Goal: Task Accomplishment & Management: Manage account settings

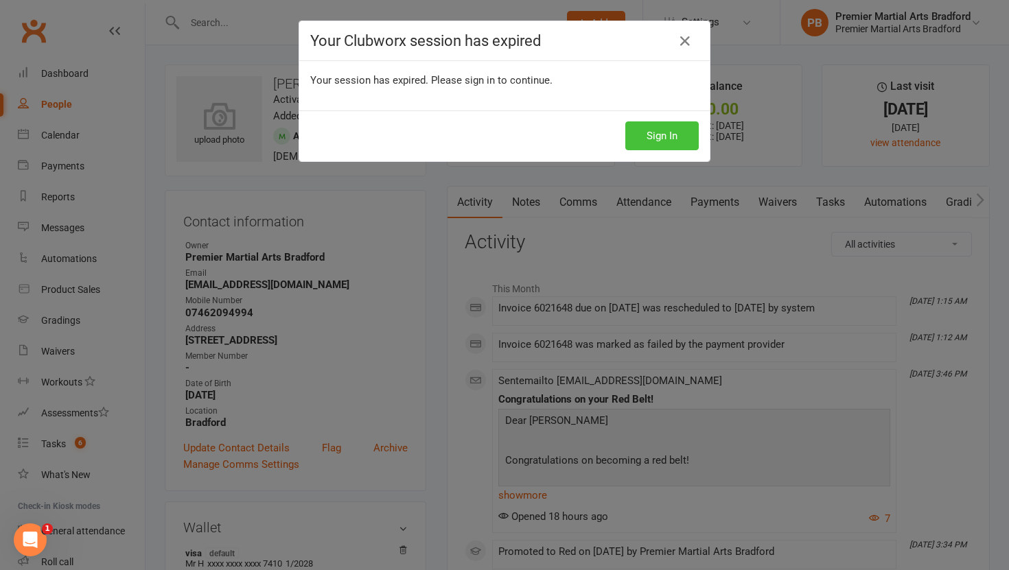
click at [663, 141] on button "Sign In" at bounding box center [661, 135] width 73 height 29
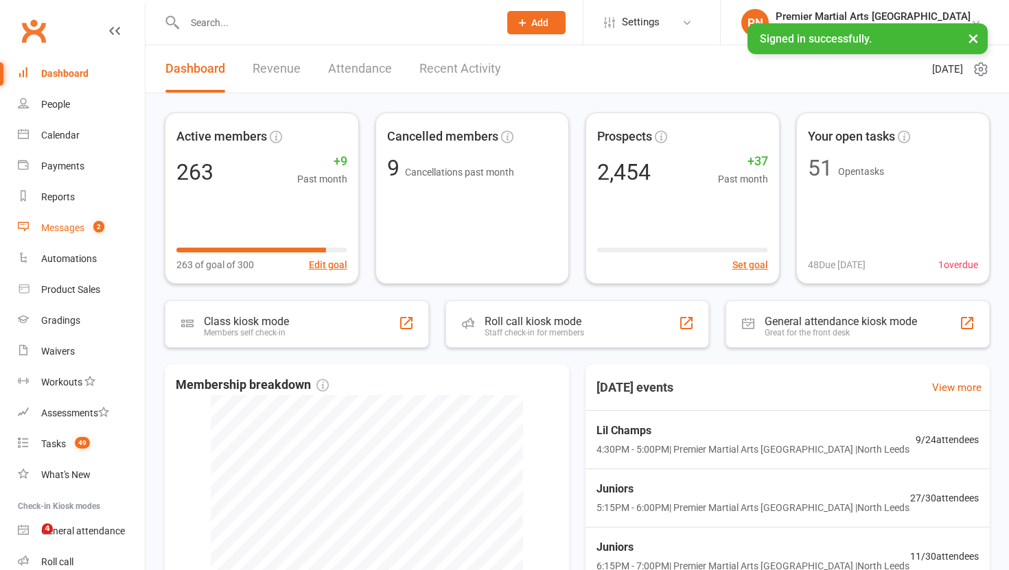
click at [69, 231] on div "Messages" at bounding box center [62, 227] width 43 height 11
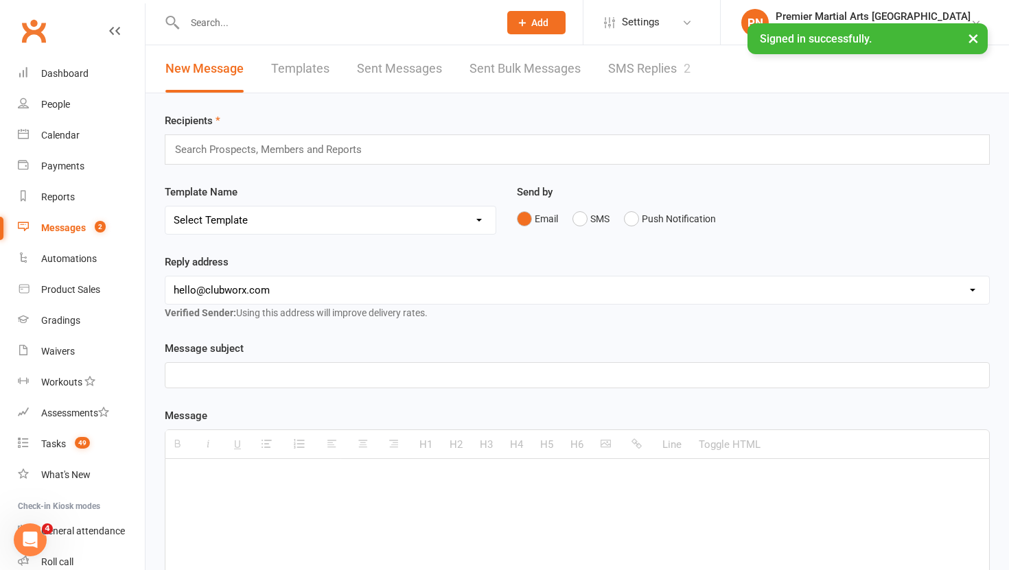
click at [635, 67] on link "SMS Replies 2" at bounding box center [649, 68] width 82 height 47
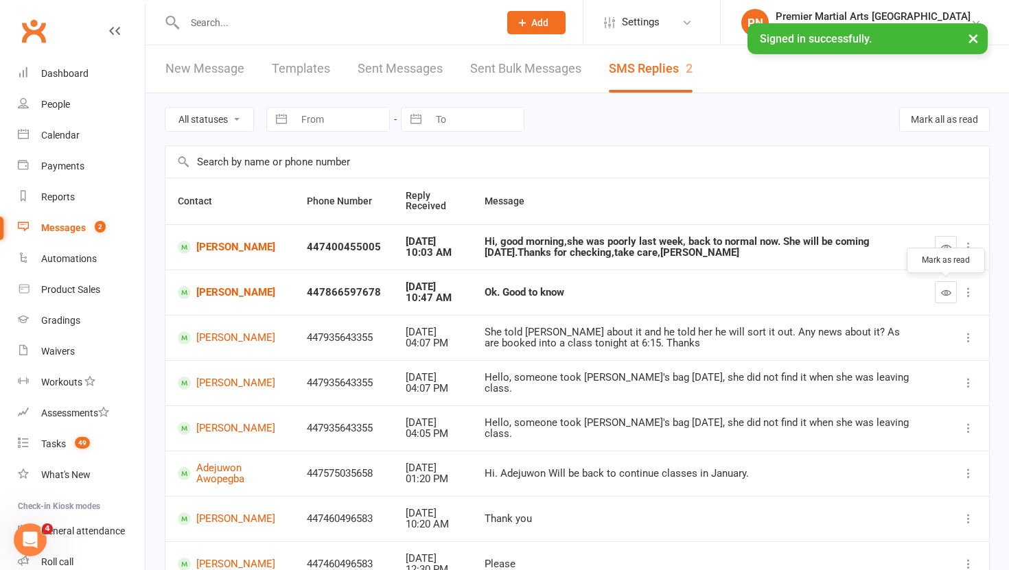
click at [948, 289] on icon "button" at bounding box center [946, 292] width 10 height 10
click at [945, 244] on icon "button" at bounding box center [946, 247] width 10 height 10
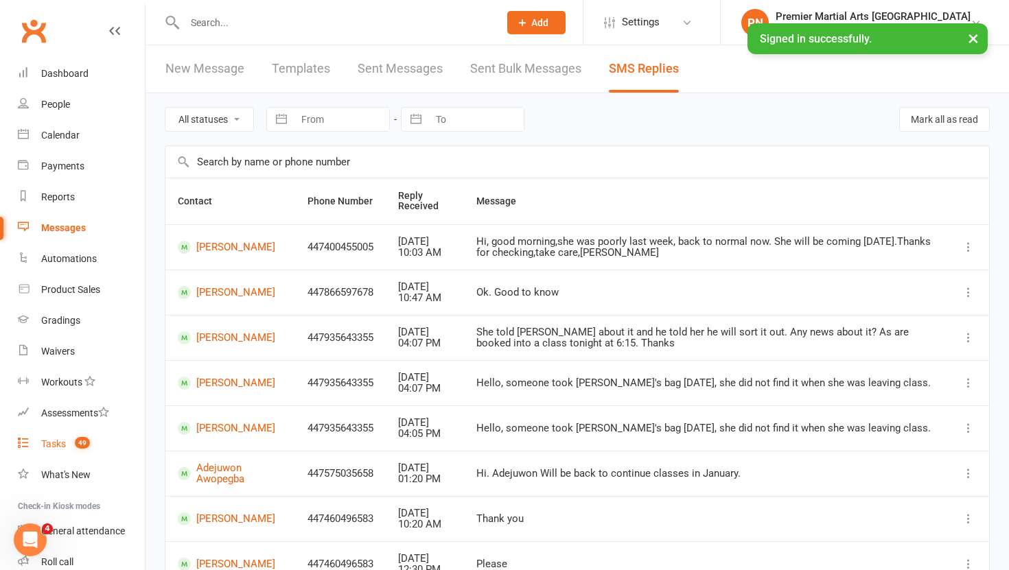
click at [54, 443] on div "Tasks" at bounding box center [53, 443] width 25 height 11
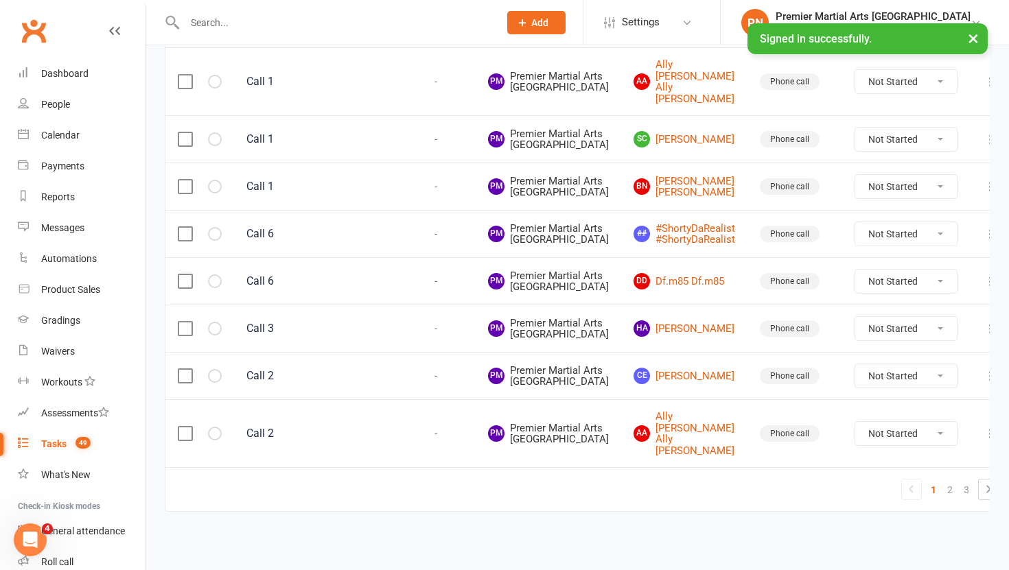
scroll to position [1488, 0]
click at [941, 493] on link "2" at bounding box center [949, 489] width 16 height 19
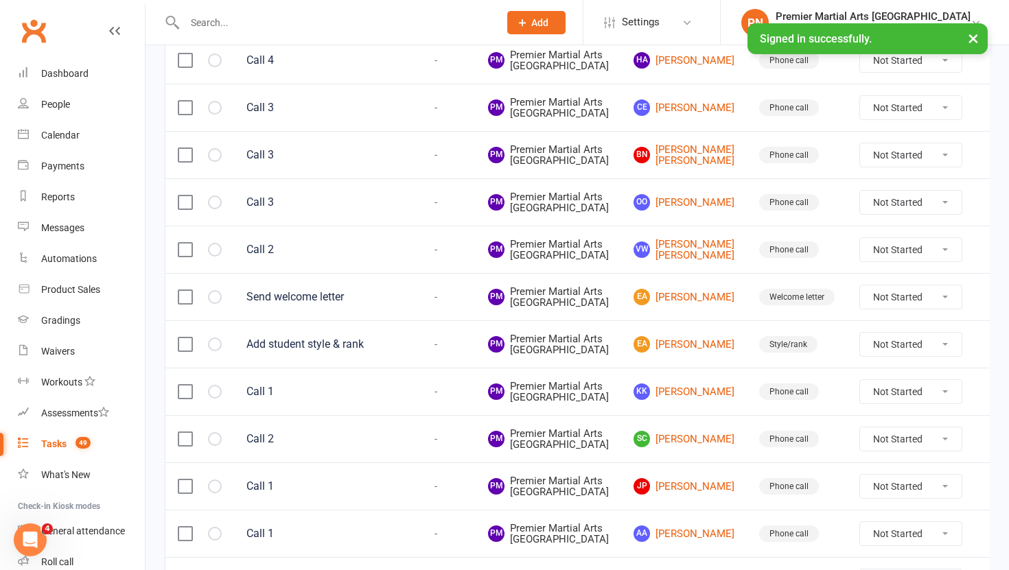
scroll to position [275, 0]
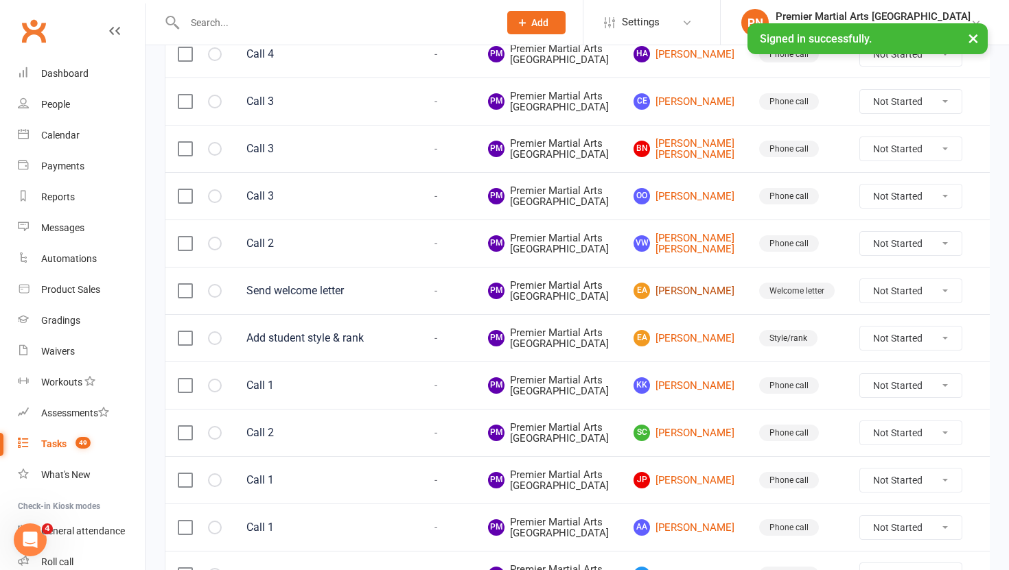
click at [675, 299] on link "EA Esther Ajinu" at bounding box center [683, 291] width 101 height 16
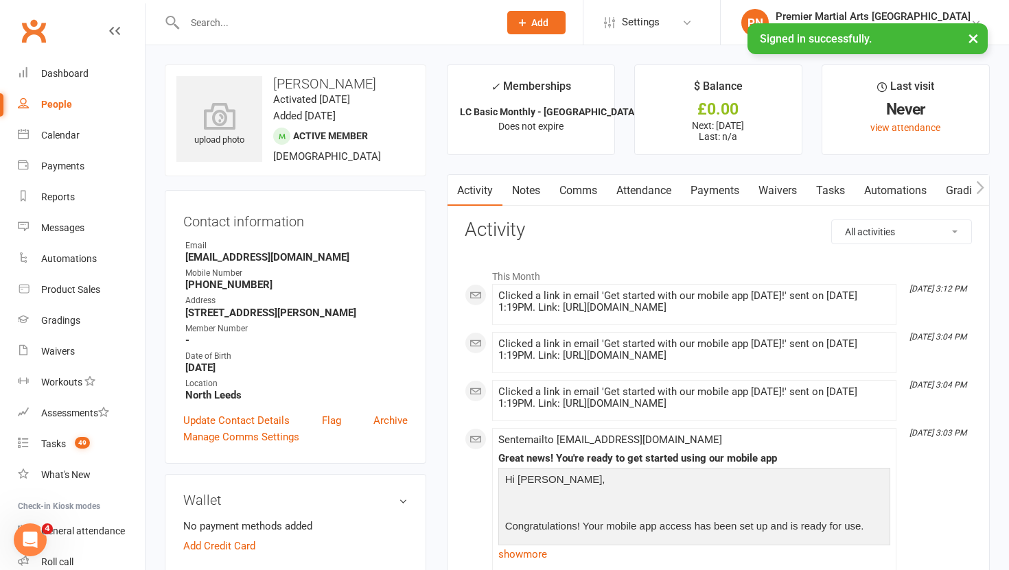
click at [832, 191] on link "Tasks" at bounding box center [830, 191] width 48 height 32
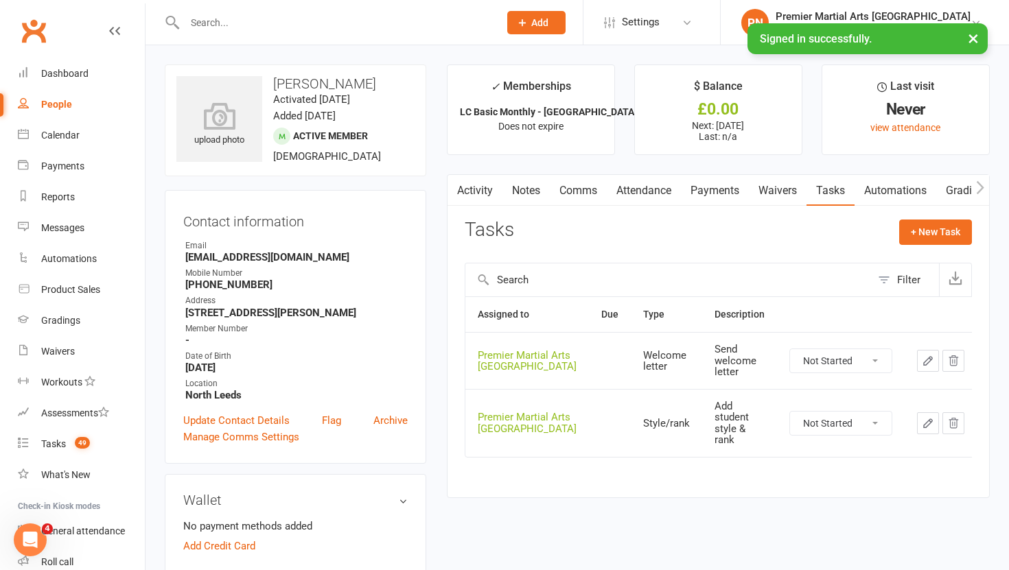
click at [872, 363] on select "Not Started In Progress Waiting Complete" at bounding box center [841, 360] width 102 height 23
click at [790, 349] on select "Not Started In Progress Waiting Complete" at bounding box center [841, 360] width 102 height 23
select select "unstarted"
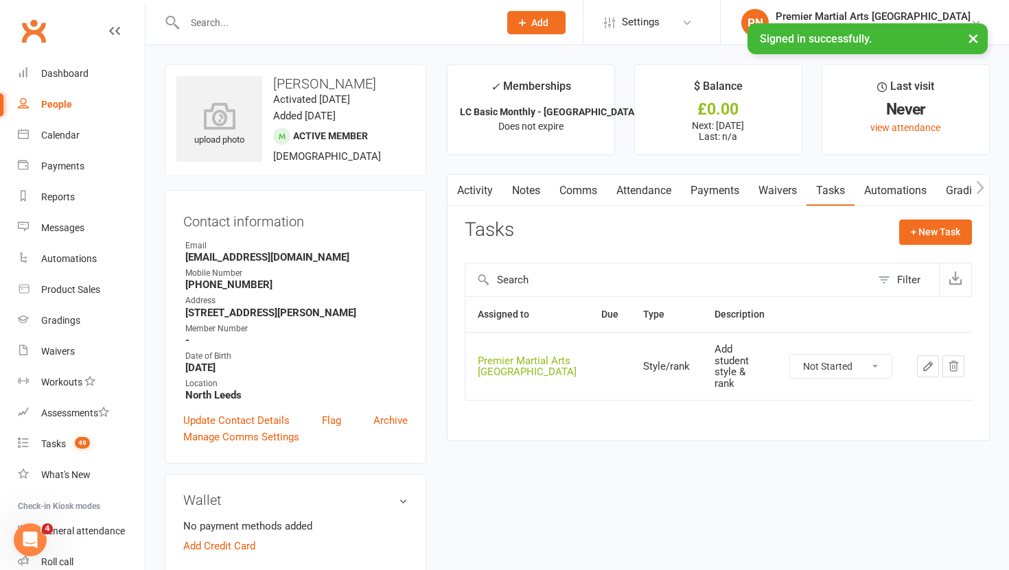
click at [875, 364] on select "Not Started In Progress Waiting Complete" at bounding box center [841, 366] width 102 height 23
click at [790, 355] on select "Not Started In Progress Waiting Complete" at bounding box center [841, 366] width 102 height 23
select select "unstarted"
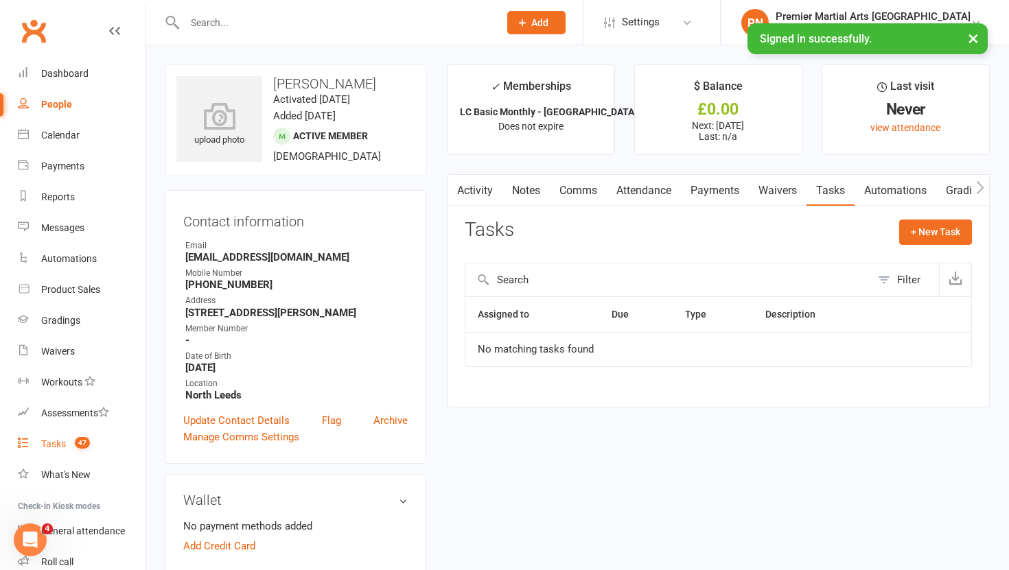
click at [44, 443] on div "Tasks" at bounding box center [53, 443] width 25 height 11
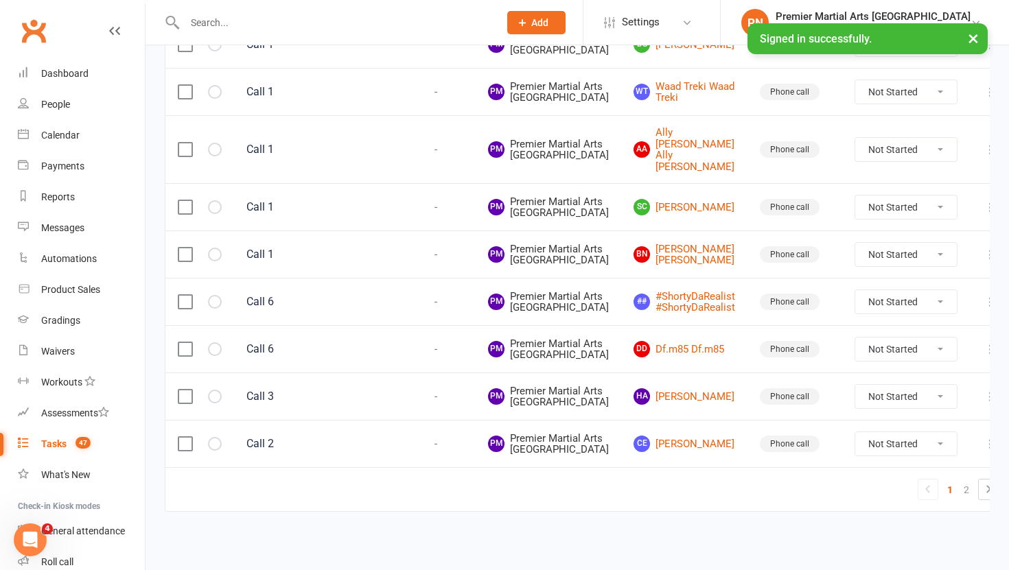
scroll to position [1488, 0]
click at [958, 493] on link "2" at bounding box center [966, 489] width 16 height 19
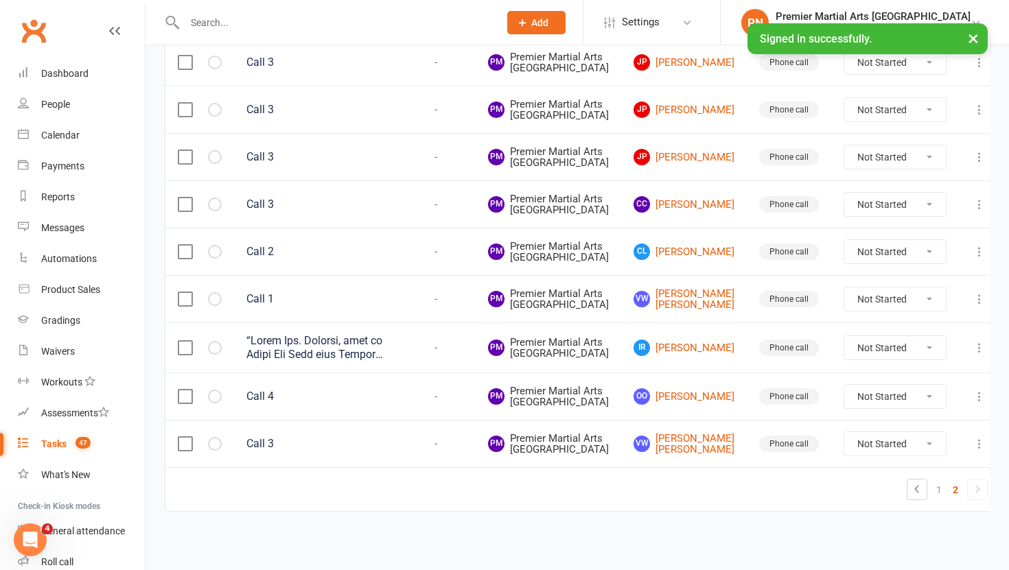
scroll to position [1216, 0]
click at [917, 336] on select "Not Started In Progress Waiting Complete" at bounding box center [895, 347] width 102 height 23
click at [844, 336] on select "Not Started In Progress Waiting Complete" at bounding box center [895, 347] width 102 height 23
select select "unstarted"
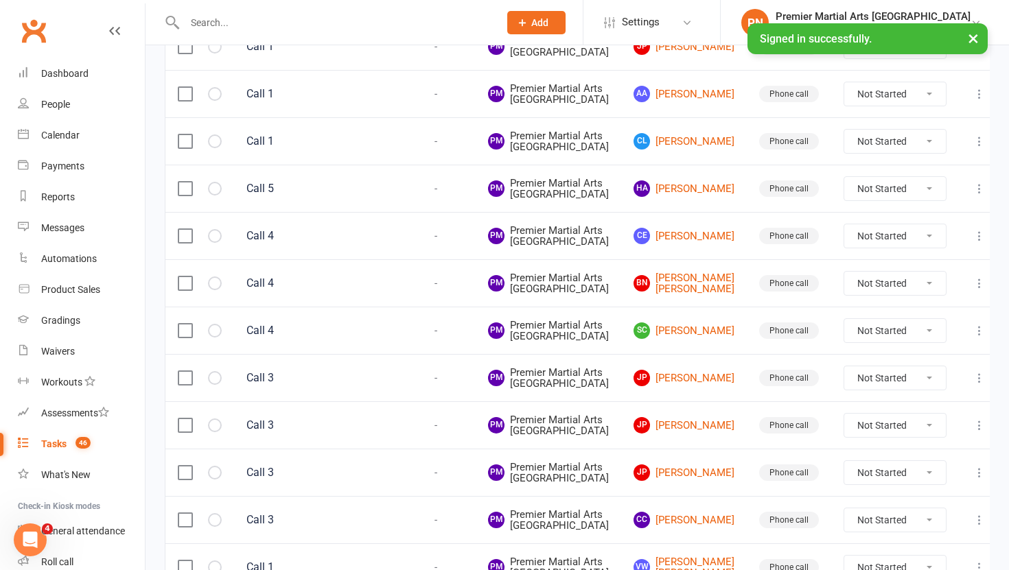
scroll to position [1160, 0]
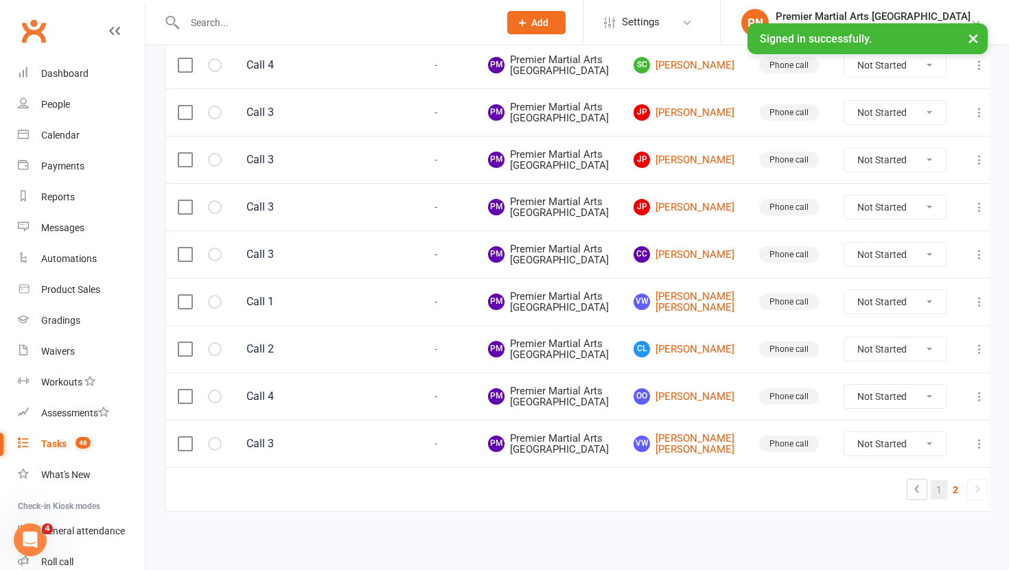
click at [930, 495] on link "1" at bounding box center [938, 489] width 16 height 19
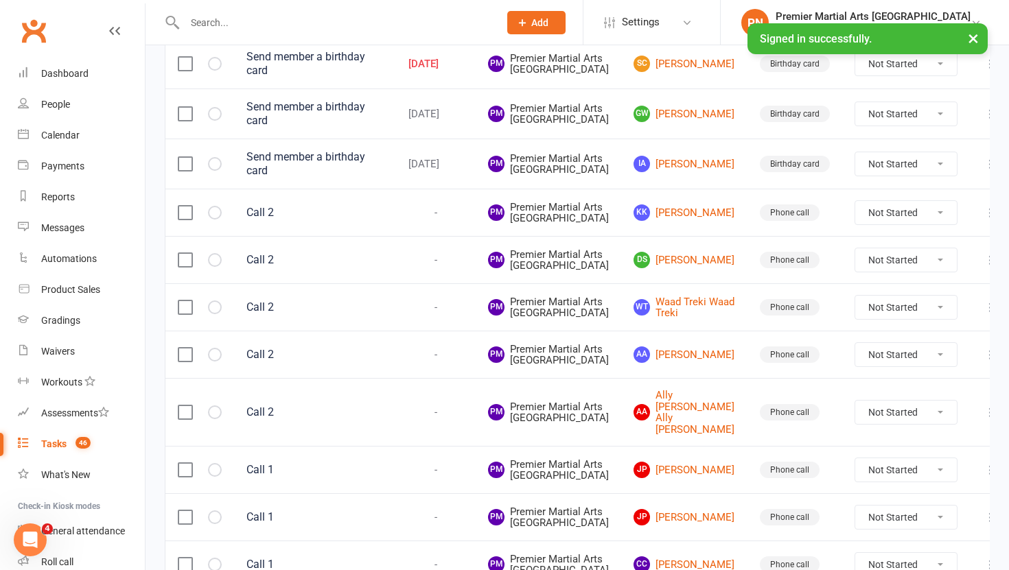
scroll to position [0, 0]
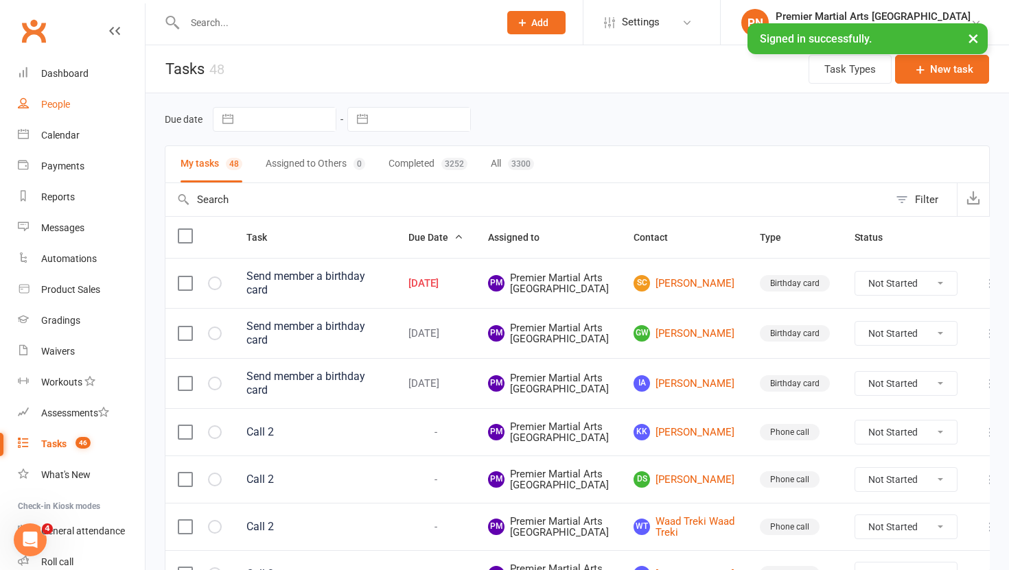
click at [47, 113] on link "People" at bounding box center [81, 104] width 127 height 31
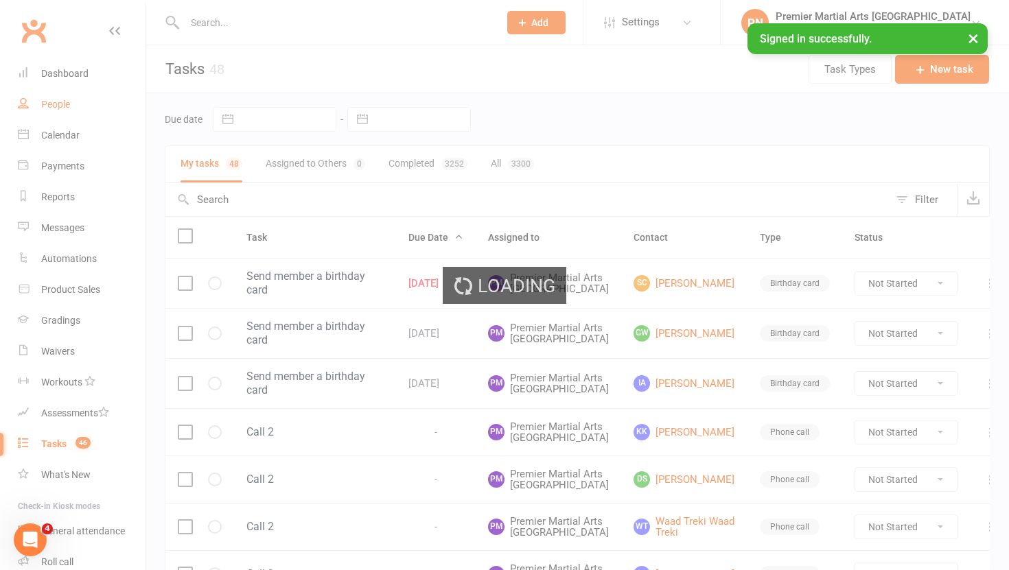
select select "100"
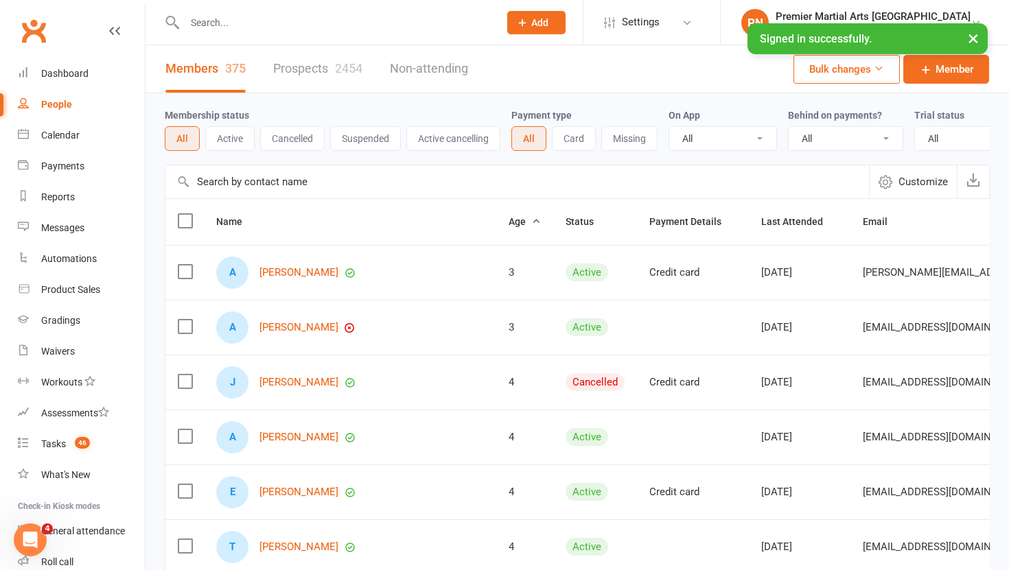
click at [300, 70] on link "Prospects 2454" at bounding box center [317, 68] width 89 height 47
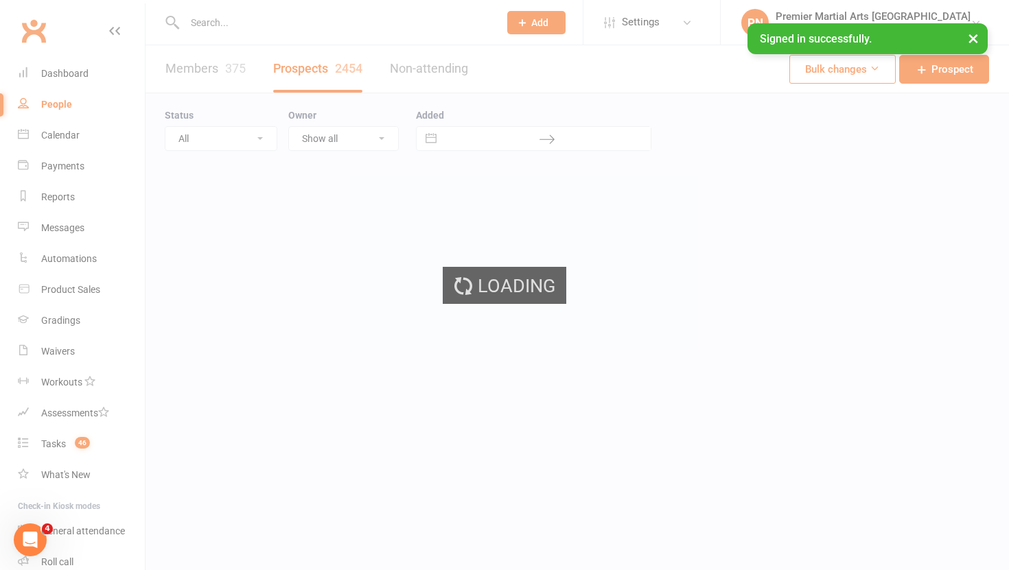
select select "100"
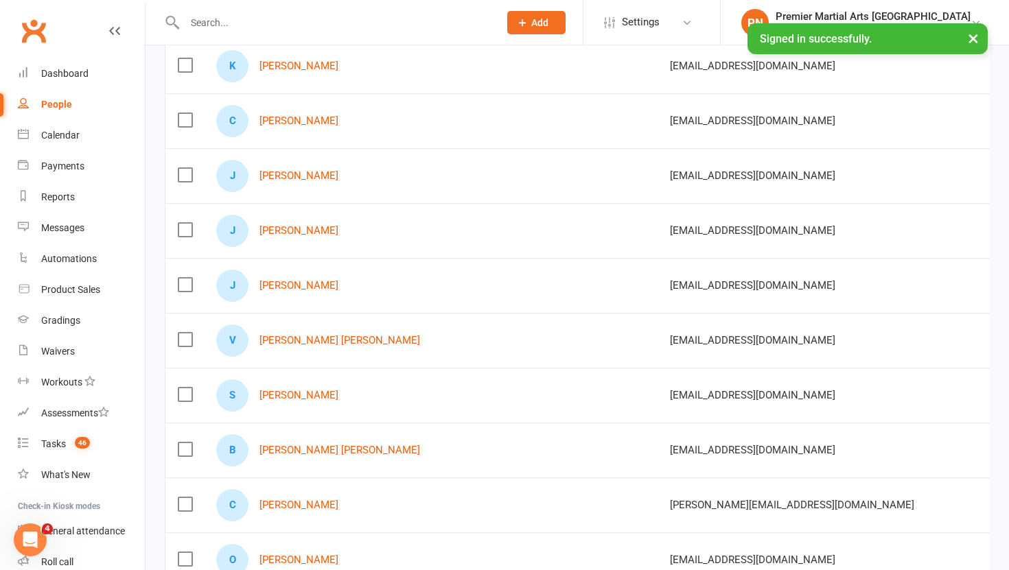
scroll to position [471, 0]
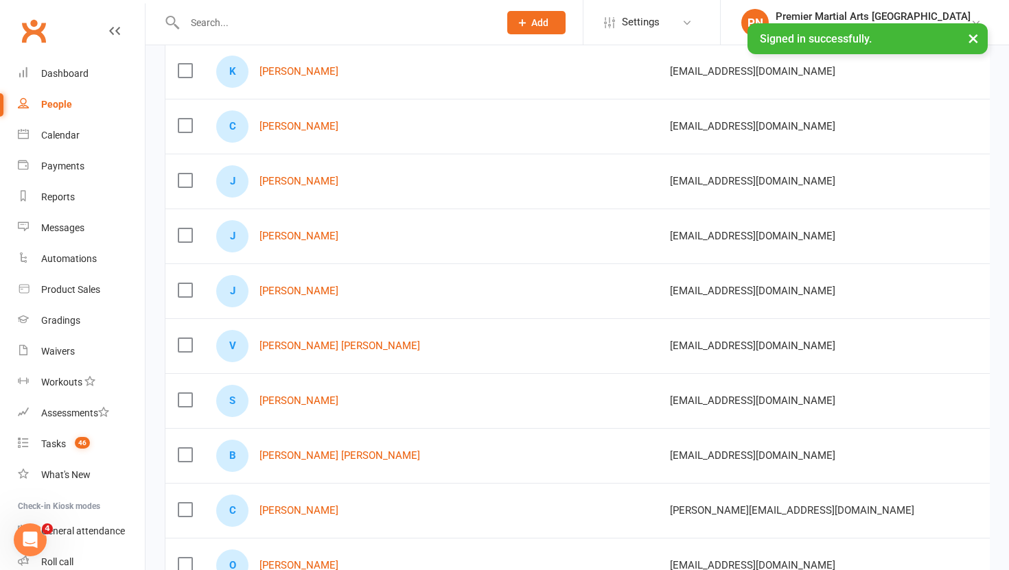
click at [182, 234] on label at bounding box center [185, 235] width 14 height 14
click at [182, 228] on input "checkbox" at bounding box center [185, 228] width 14 height 0
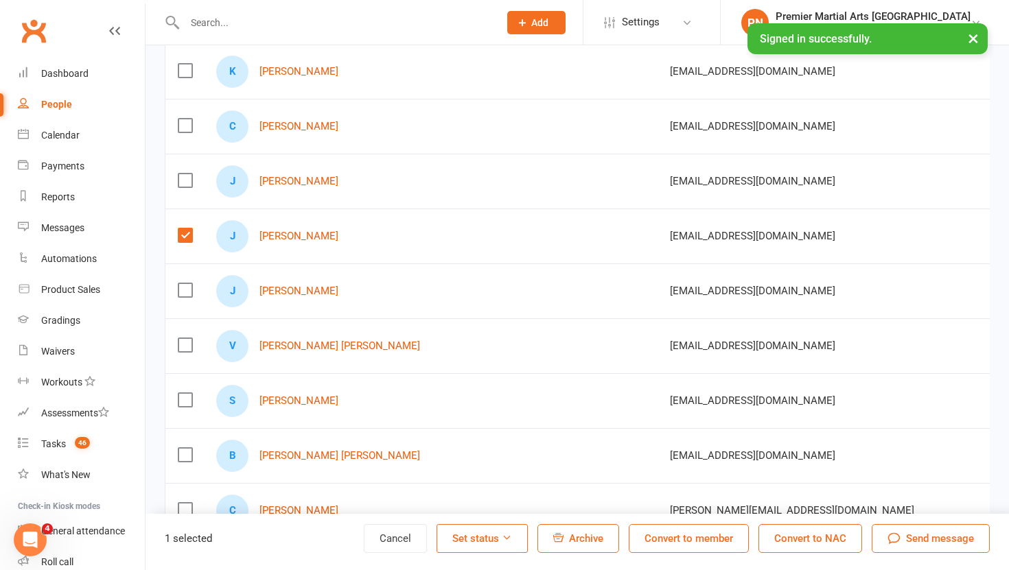
click at [183, 183] on label at bounding box center [185, 181] width 14 height 14
click at [183, 174] on input "checkbox" at bounding box center [185, 174] width 14 height 0
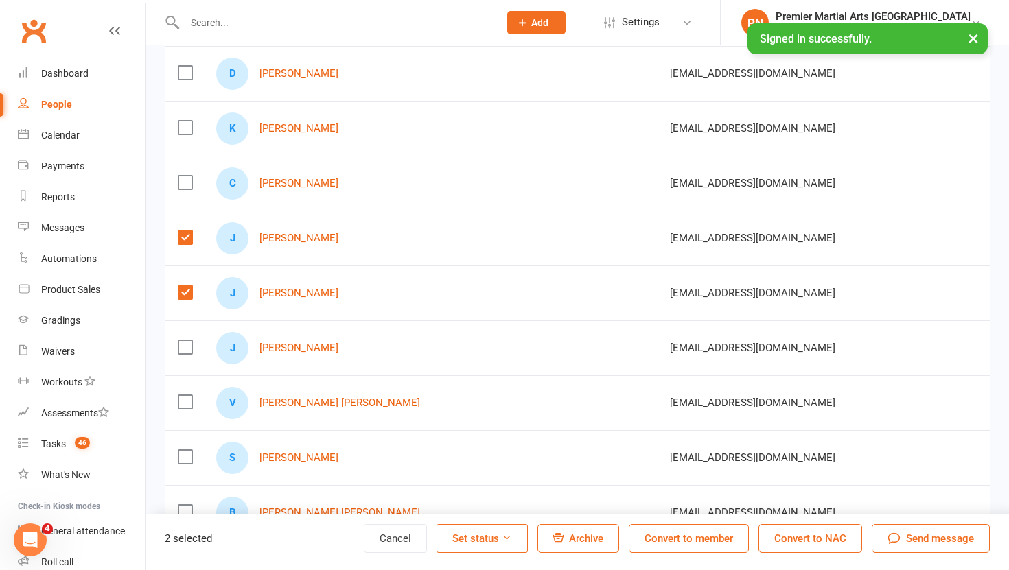
scroll to position [412, 0]
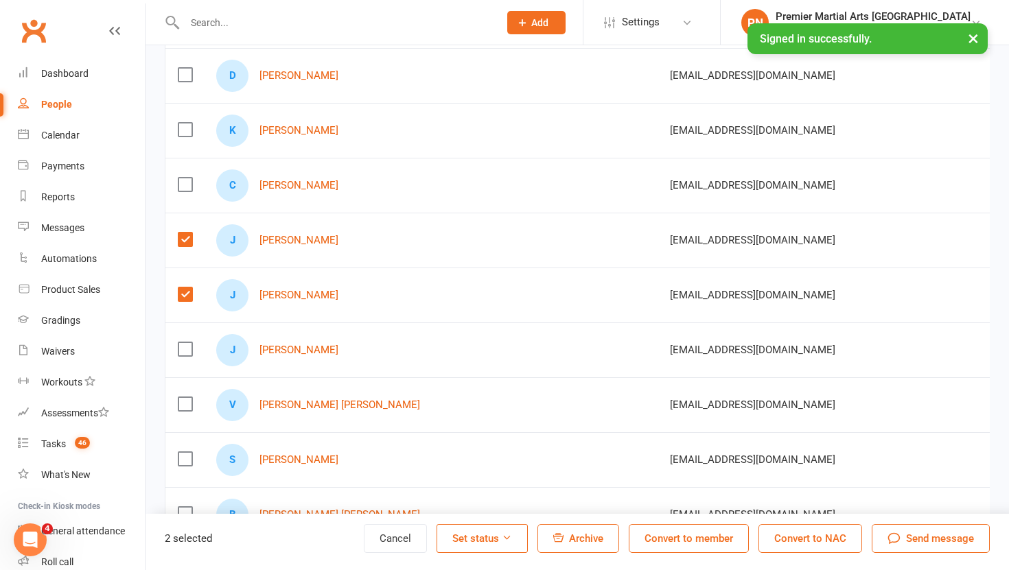
click at [186, 341] on td at bounding box center [184, 349] width 38 height 55
click at [186, 353] on label at bounding box center [185, 349] width 14 height 14
click at [186, 342] on input "checkbox" at bounding box center [185, 342] width 14 height 0
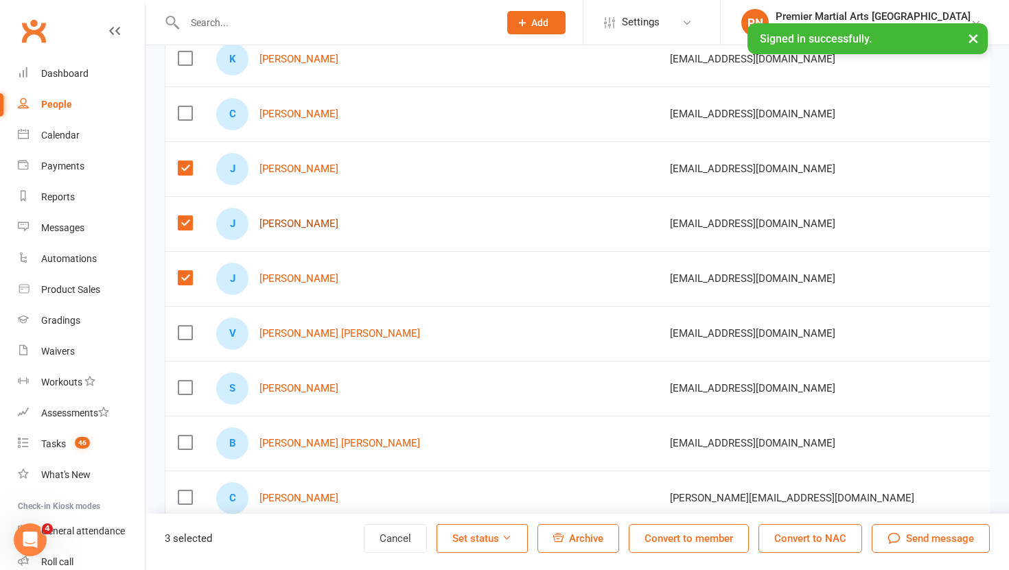
scroll to position [517, 0]
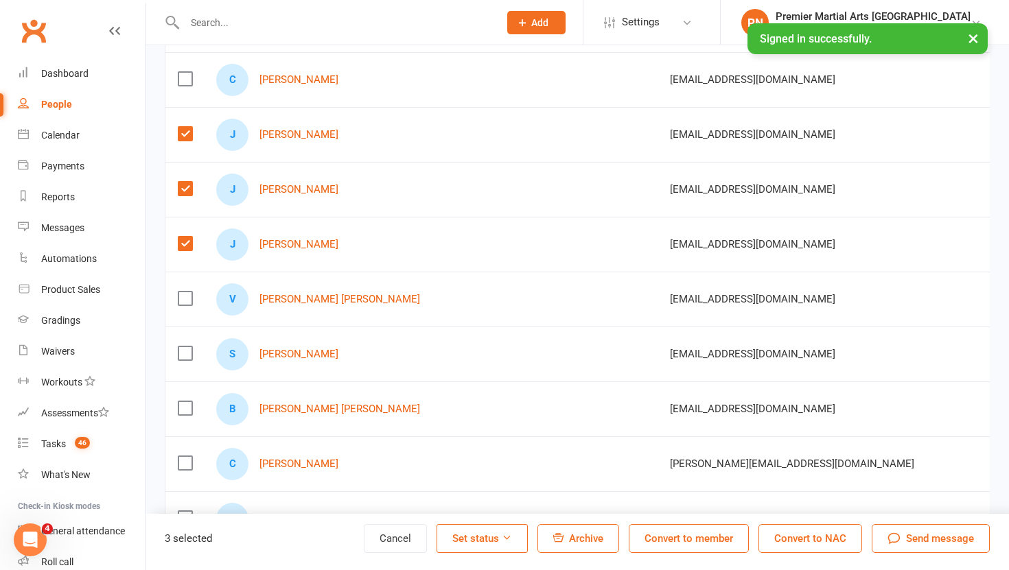
click at [585, 544] on button "Archive" at bounding box center [578, 538] width 82 height 29
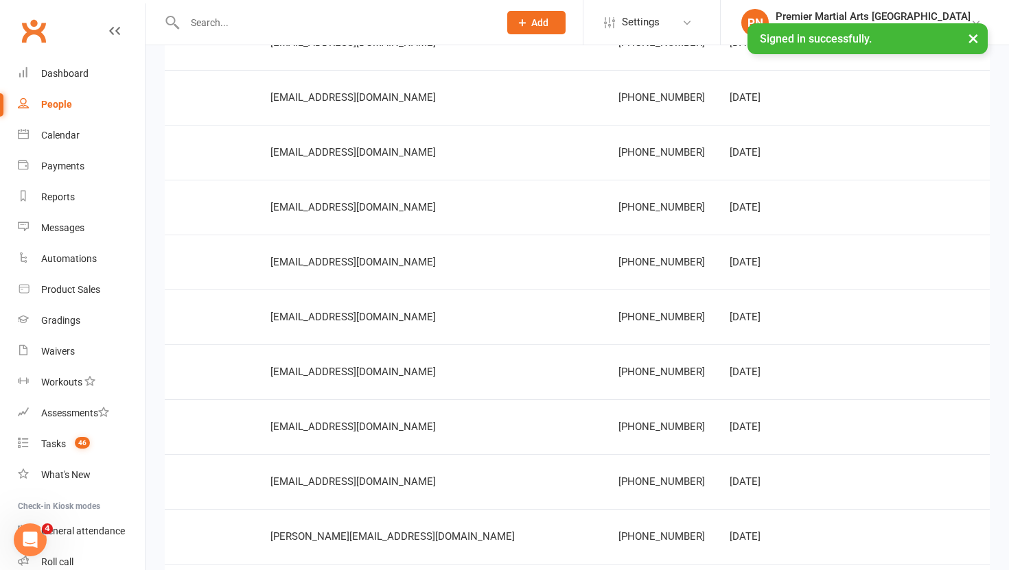
scroll to position [269, 0]
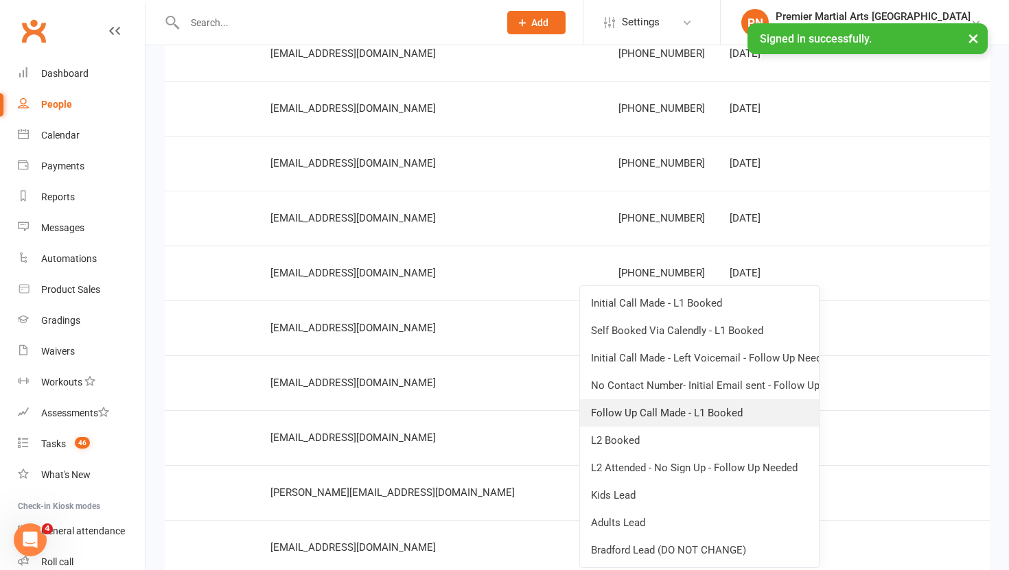
scroll to position [334, 0]
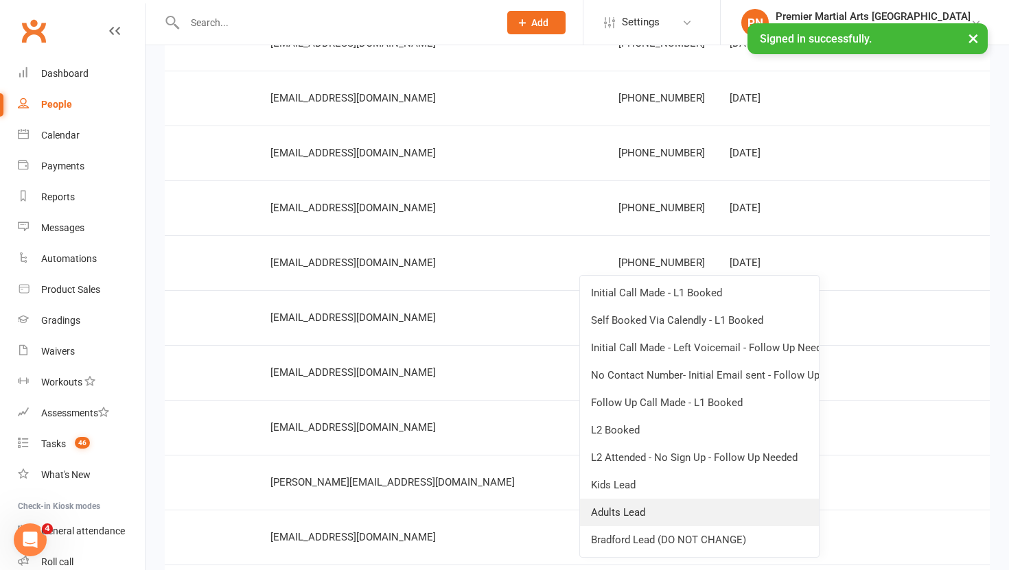
click at [674, 509] on link "Adults Lead" at bounding box center [699, 512] width 239 height 27
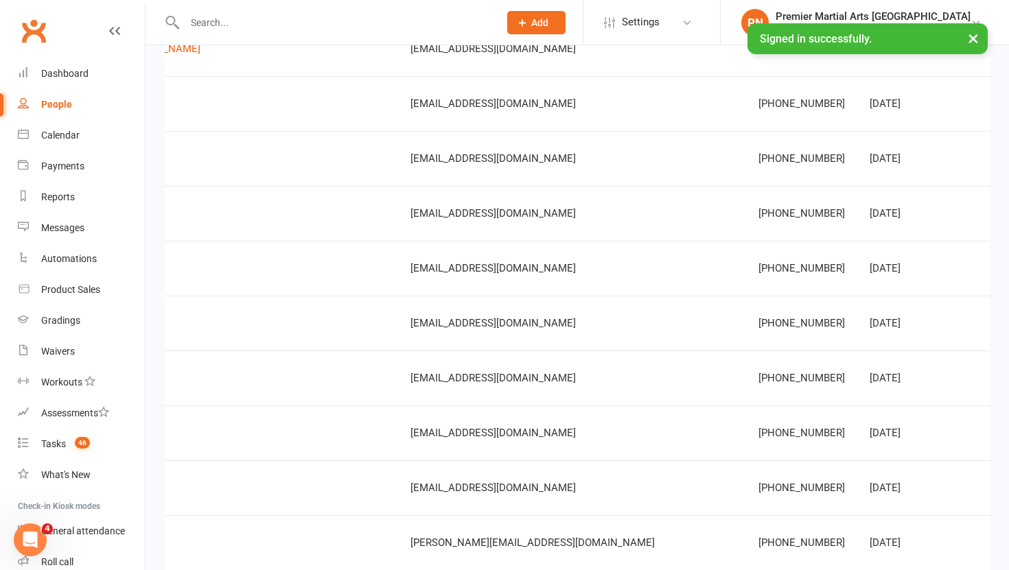
scroll to position [0, 399]
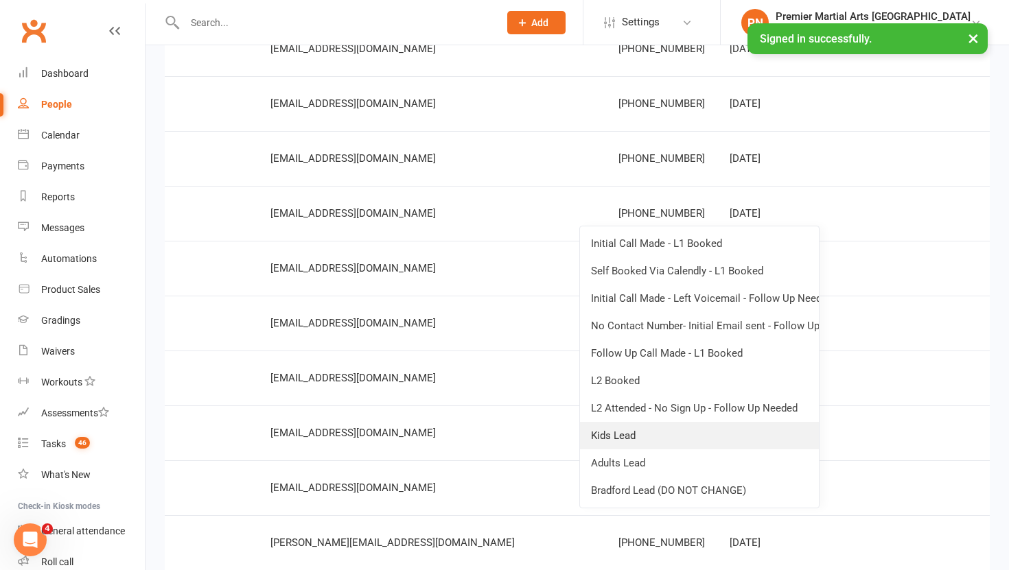
click at [694, 435] on link "Kids Lead" at bounding box center [699, 435] width 239 height 27
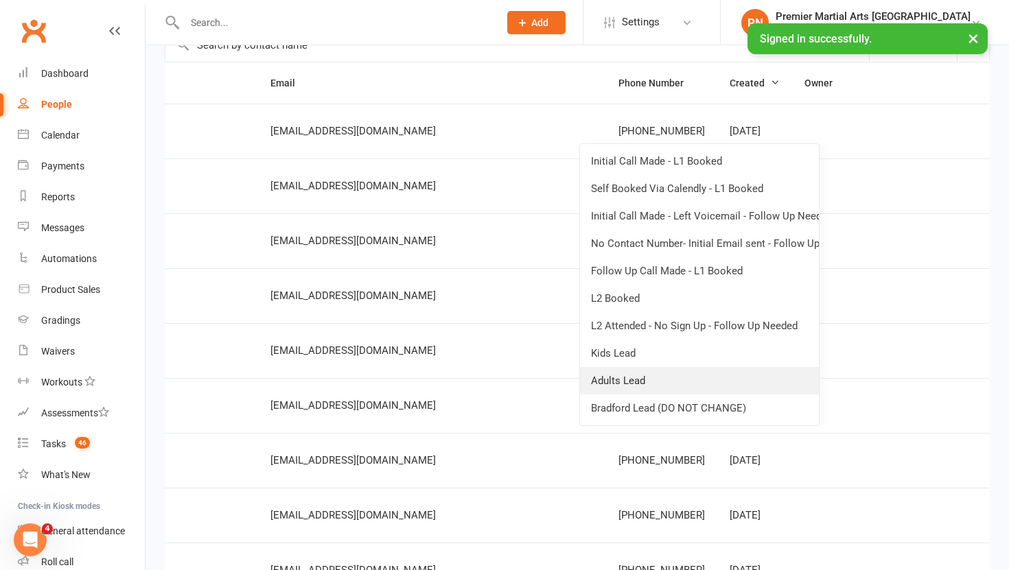
click at [712, 374] on link "Adults Lead" at bounding box center [699, 380] width 239 height 27
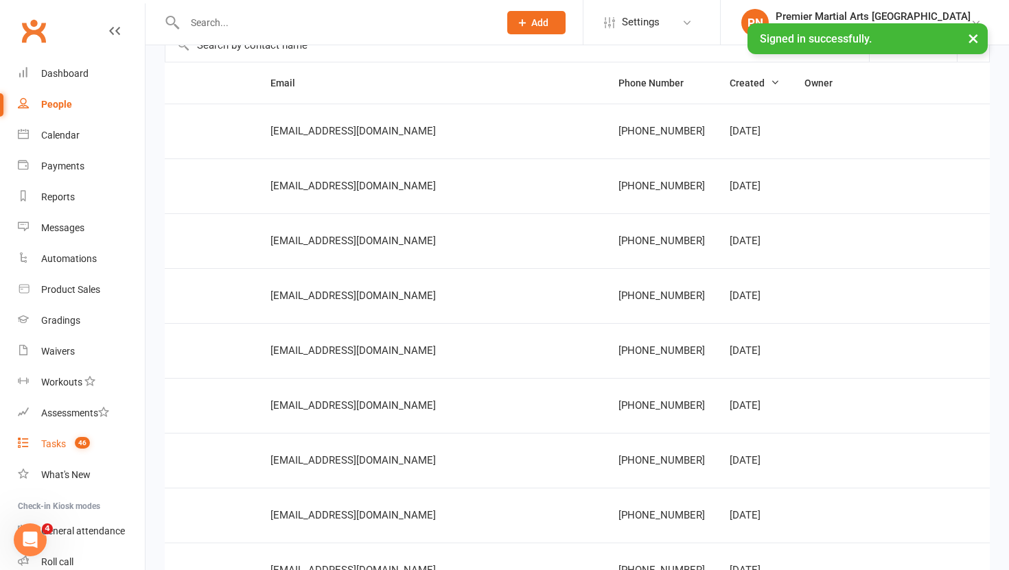
click at [51, 450] on link "Tasks 46" at bounding box center [81, 444] width 127 height 31
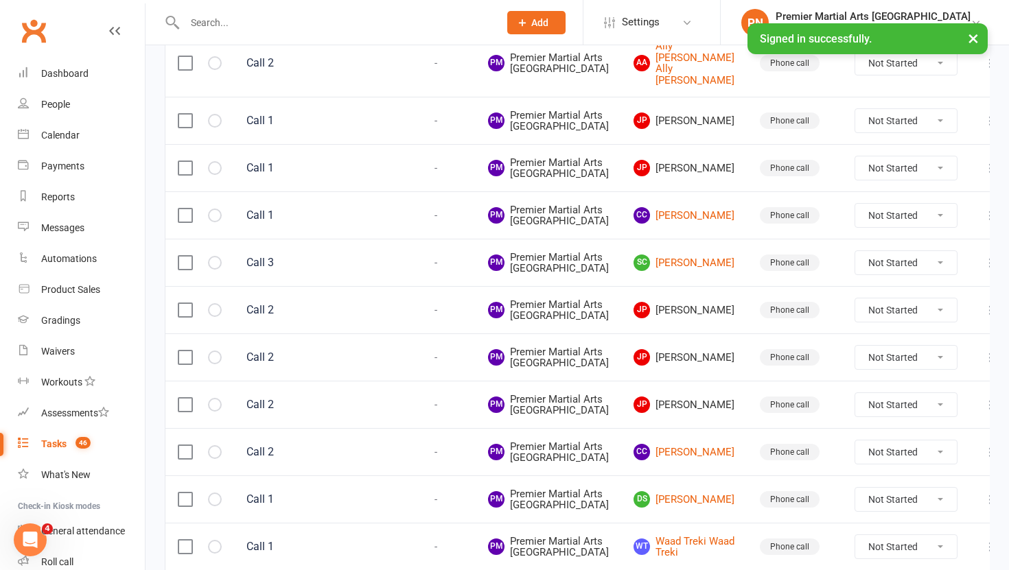
scroll to position [574, 0]
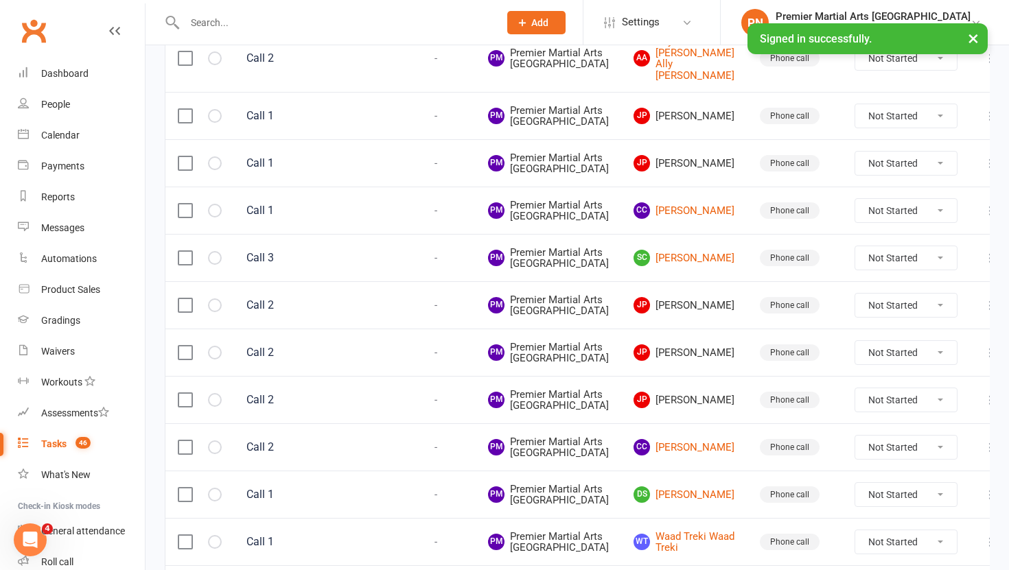
click at [183, 139] on td at bounding box center [199, 115] width 69 height 47
click at [187, 123] on label at bounding box center [185, 116] width 14 height 14
click at [187, 109] on input "checkbox" at bounding box center [185, 109] width 14 height 0
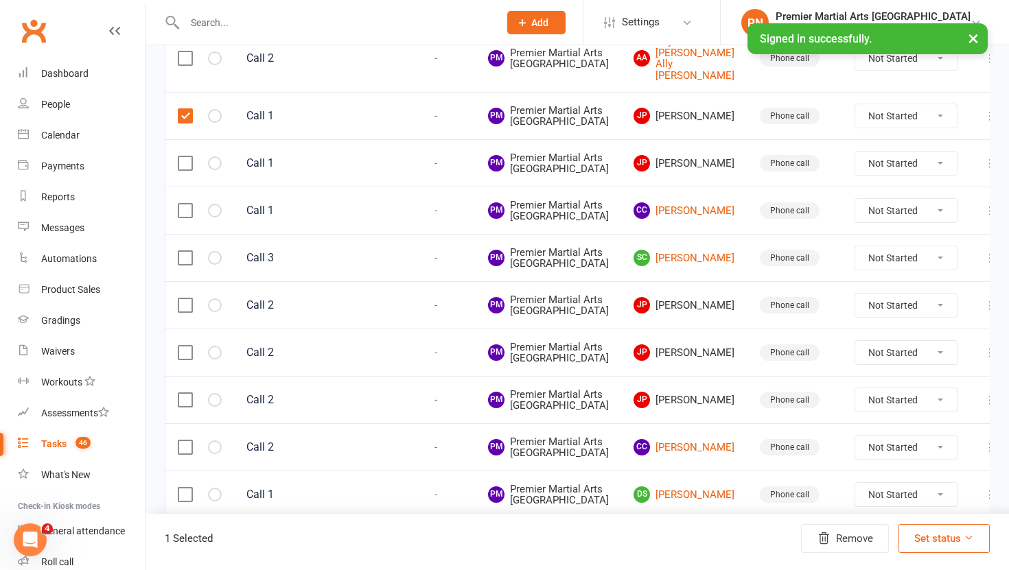
click at [185, 170] on label at bounding box center [185, 163] width 14 height 14
click at [185, 156] on input "checkbox" at bounding box center [185, 156] width 14 height 0
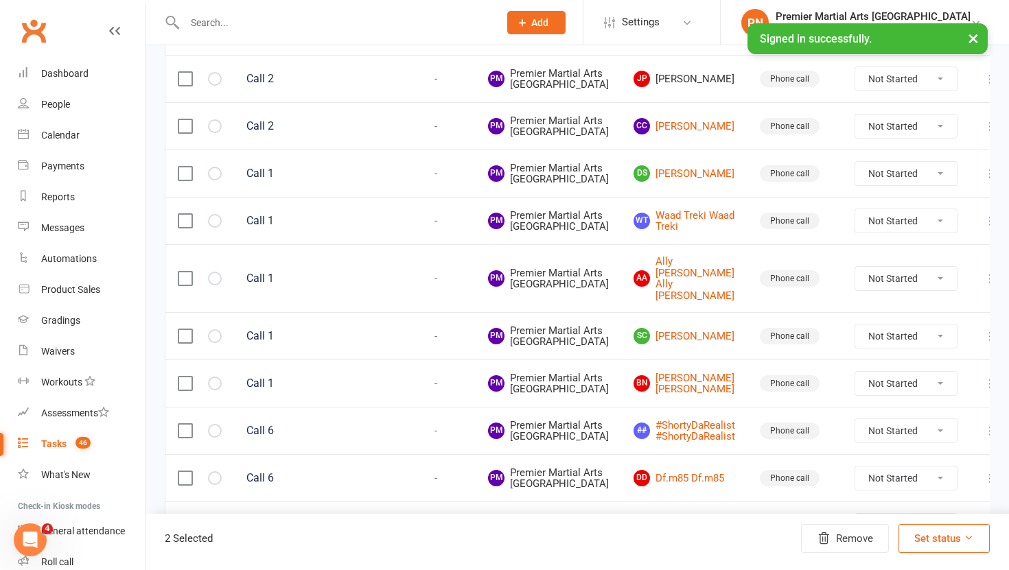
scroll to position [903, 0]
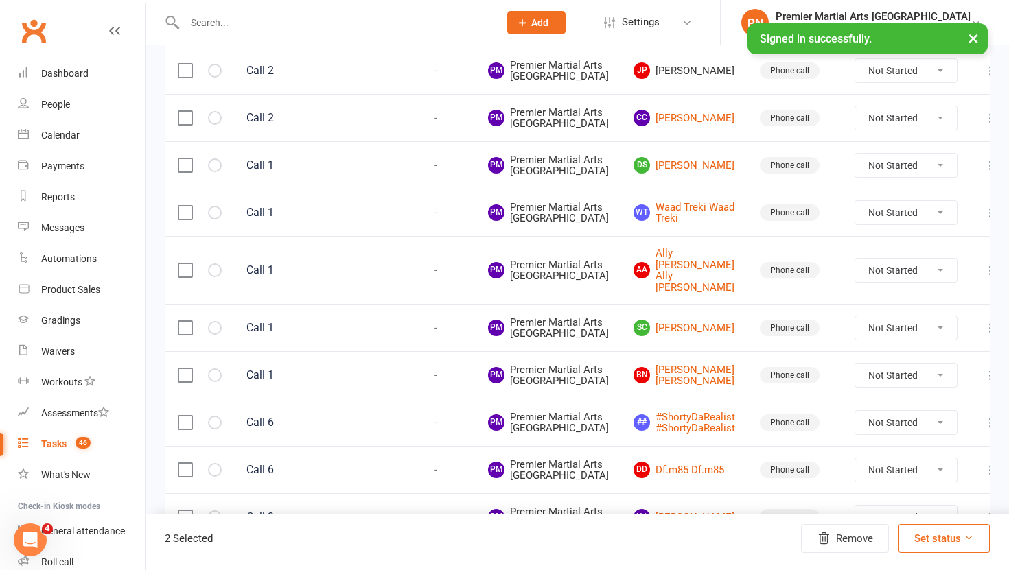
click at [186, 30] on label at bounding box center [185, 23] width 14 height 14
click at [186, 16] on input "checkbox" at bounding box center [185, 16] width 14 height 0
click at [180, 78] on label at bounding box center [185, 71] width 14 height 14
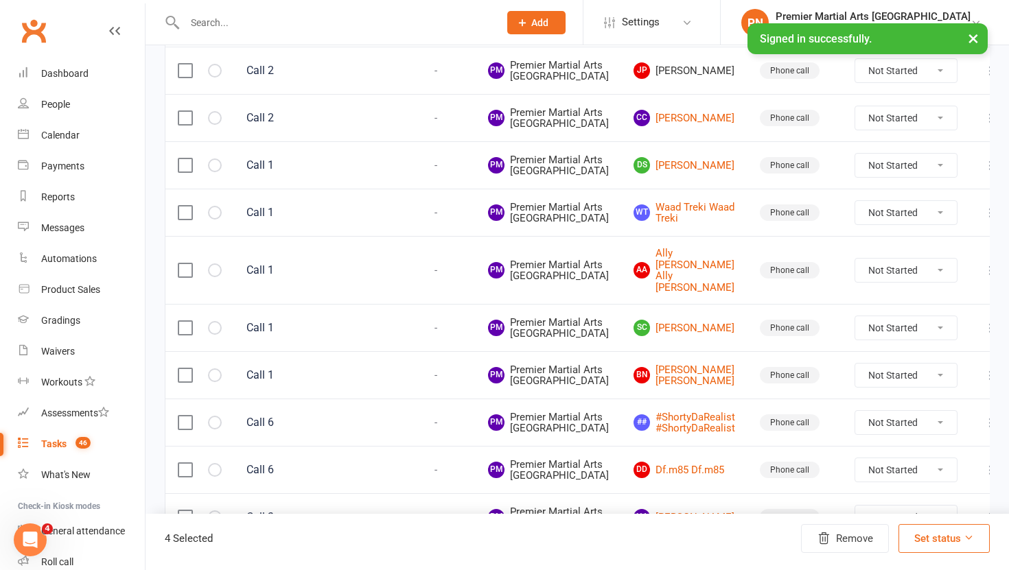
click at [180, 64] on input "checkbox" at bounding box center [185, 64] width 14 height 0
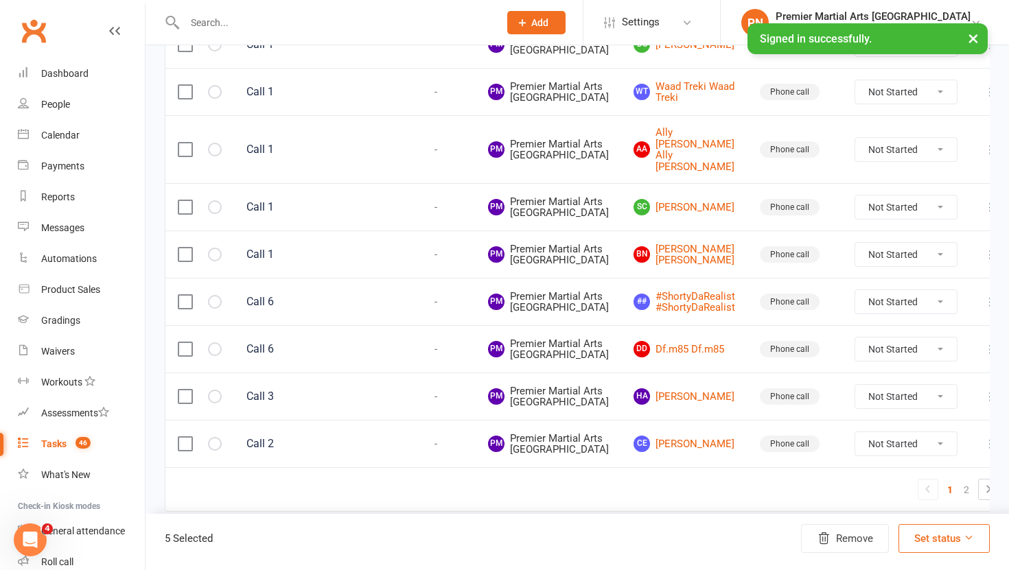
scroll to position [1488, 0]
click at [865, 544] on button "Remove" at bounding box center [845, 538] width 88 height 29
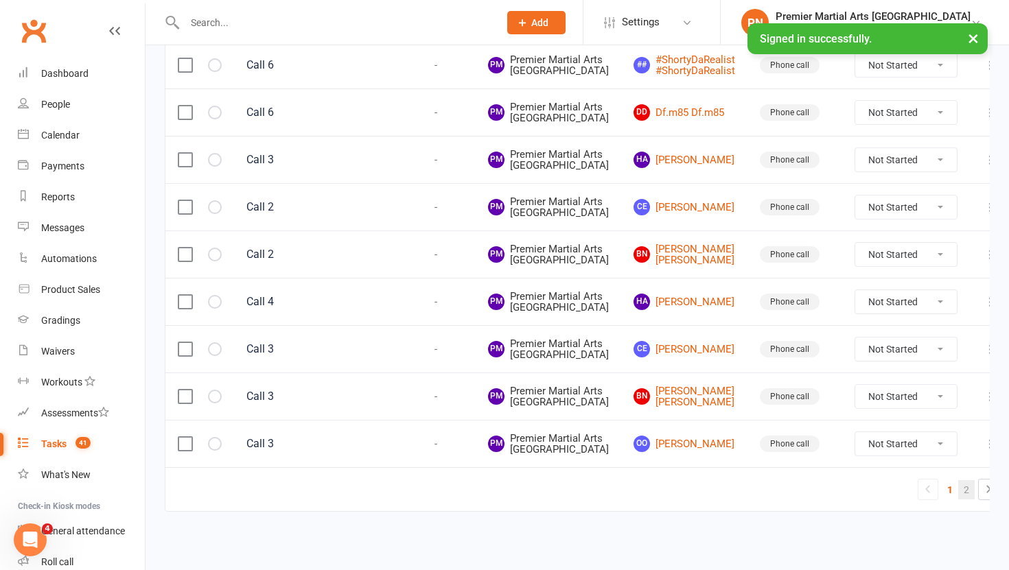
click at [958, 497] on link "2" at bounding box center [966, 489] width 16 height 19
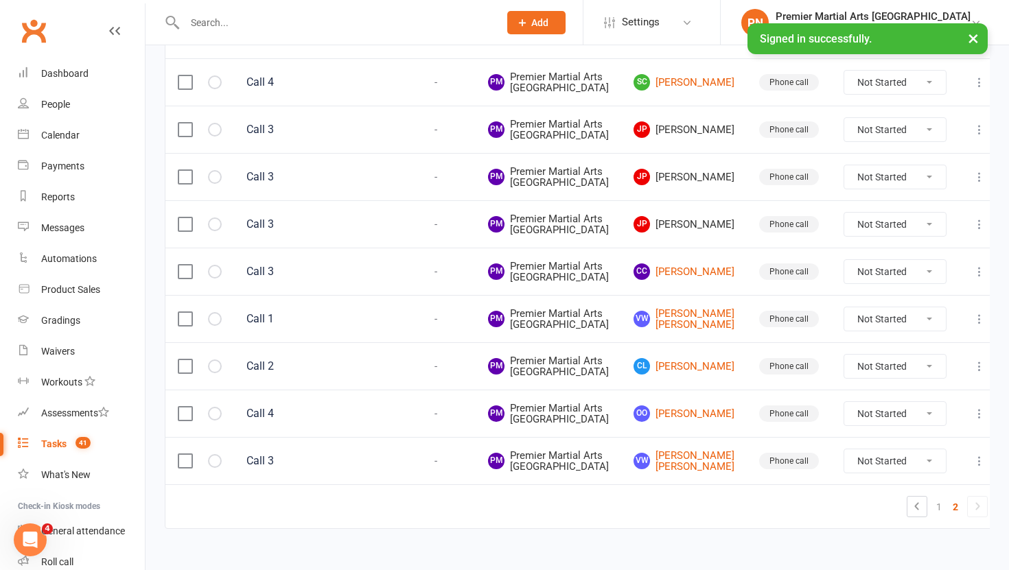
scroll to position [602, 0]
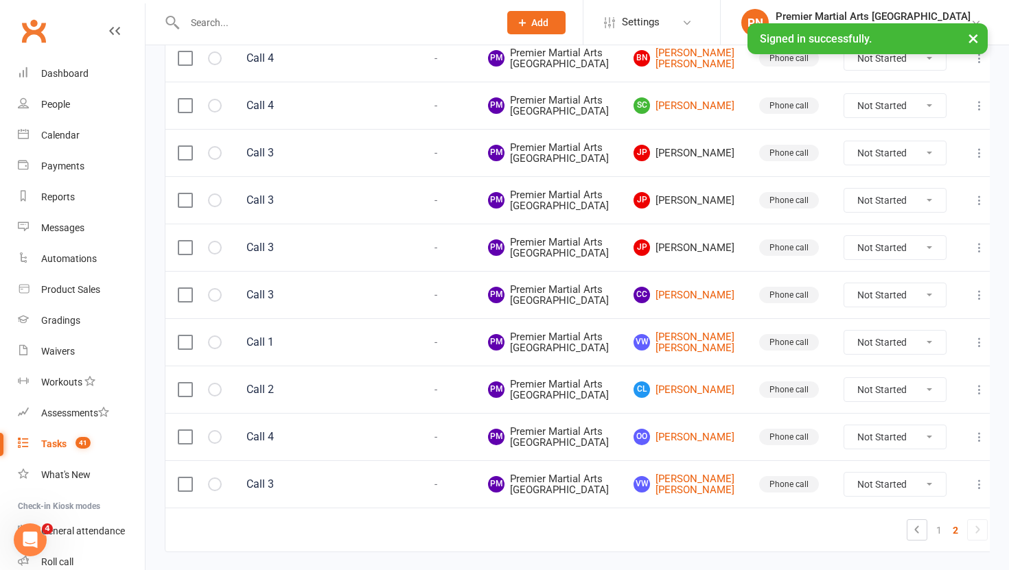
click at [187, 255] on label at bounding box center [185, 248] width 14 height 14
click at [187, 241] on input "checkbox" at bounding box center [185, 241] width 14 height 0
click at [188, 207] on label at bounding box center [185, 200] width 14 height 14
click at [188, 193] on input "checkbox" at bounding box center [185, 193] width 14 height 0
click at [181, 160] on label at bounding box center [185, 153] width 14 height 14
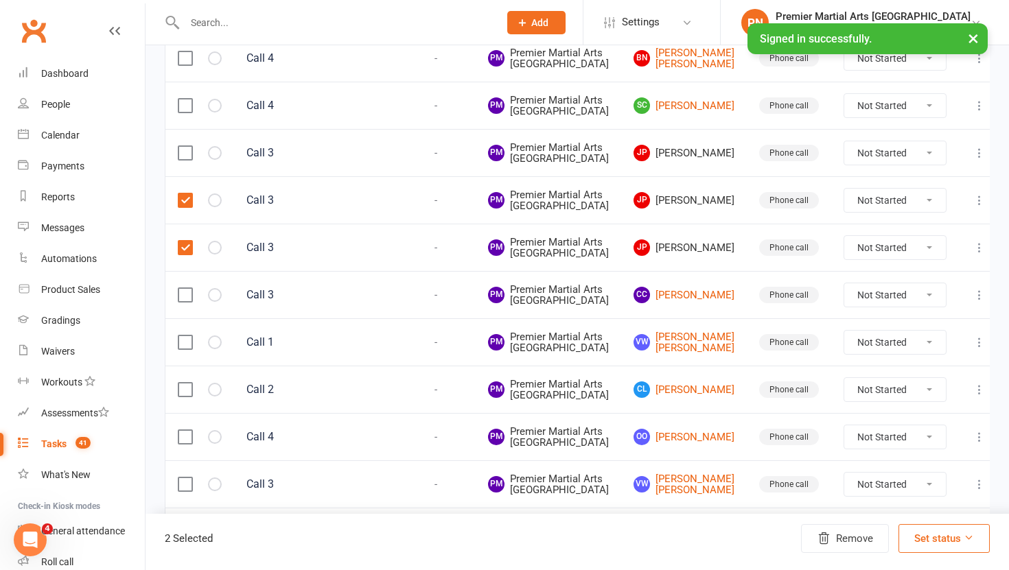
click at [181, 146] on input "checkbox" at bounding box center [185, 146] width 14 height 0
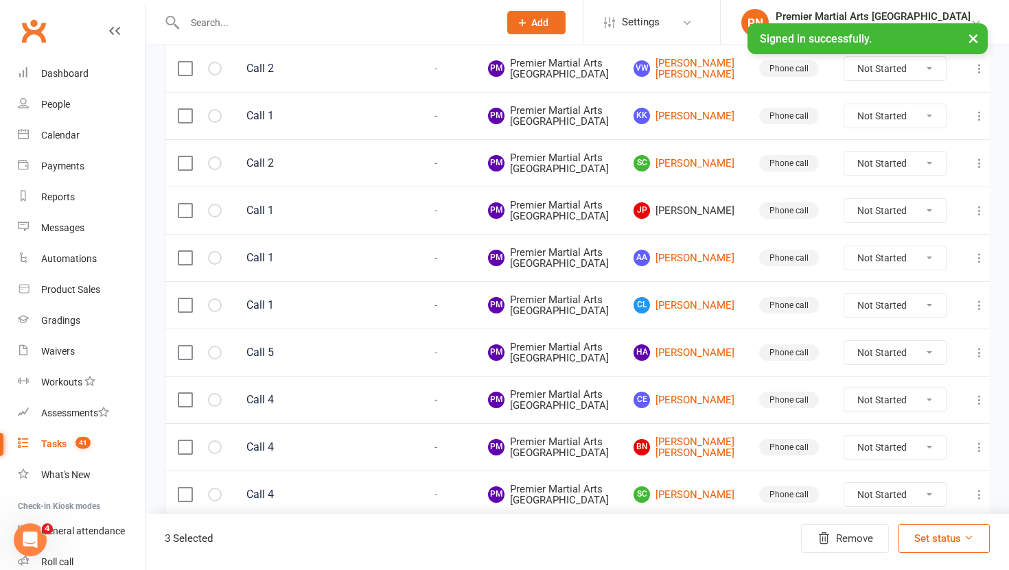
scroll to position [205, 0]
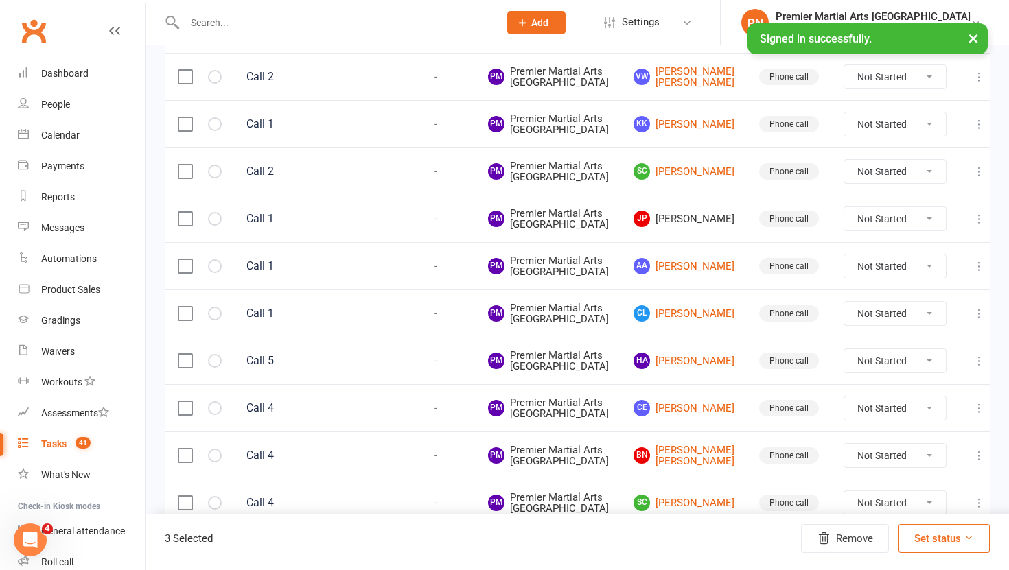
click at [186, 226] on label at bounding box center [185, 219] width 14 height 14
click at [186, 212] on input "checkbox" at bounding box center [185, 212] width 14 height 0
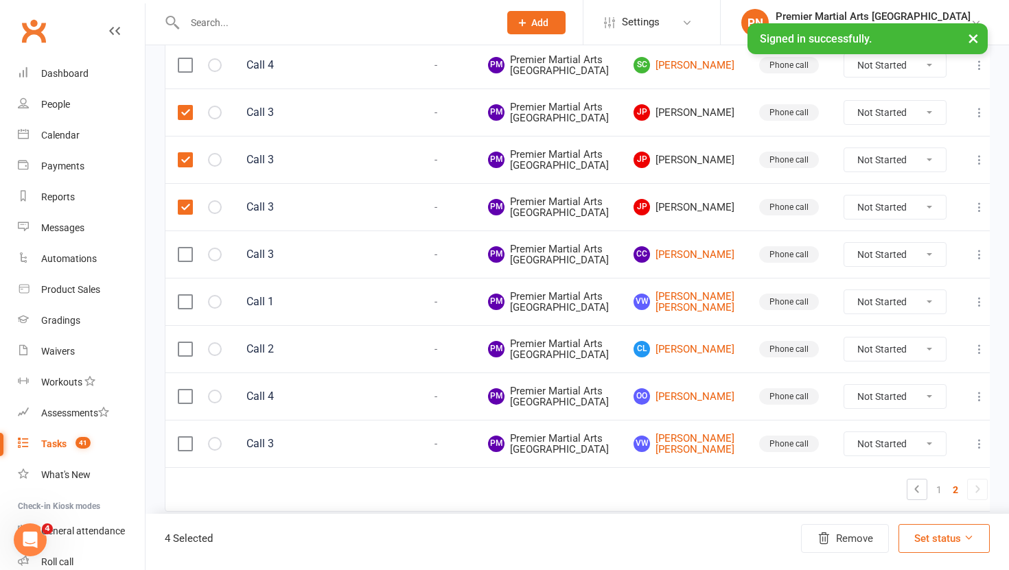
scroll to position [854, 0]
click at [847, 545] on button "Remove" at bounding box center [845, 538] width 88 height 29
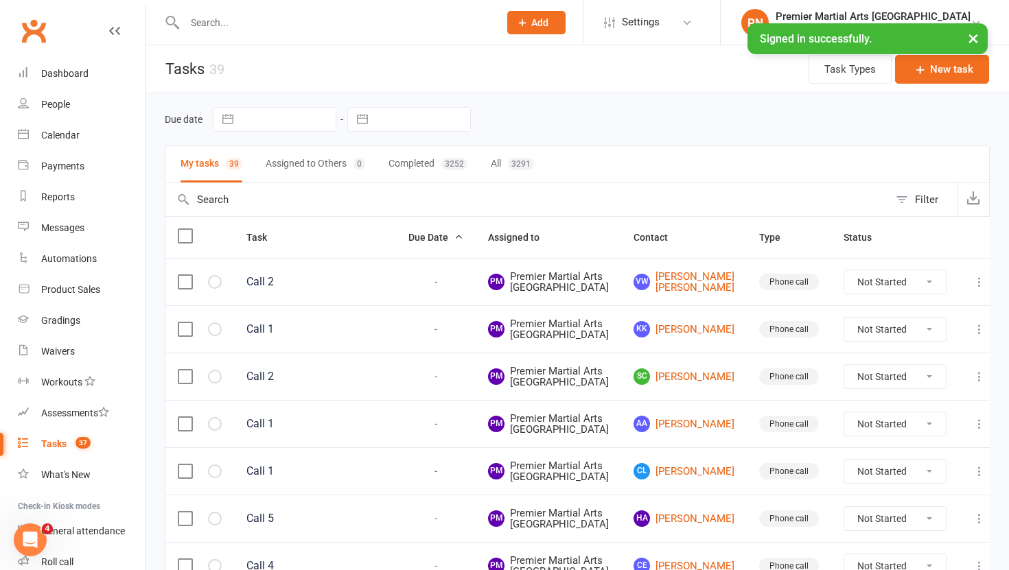
scroll to position [628, 0]
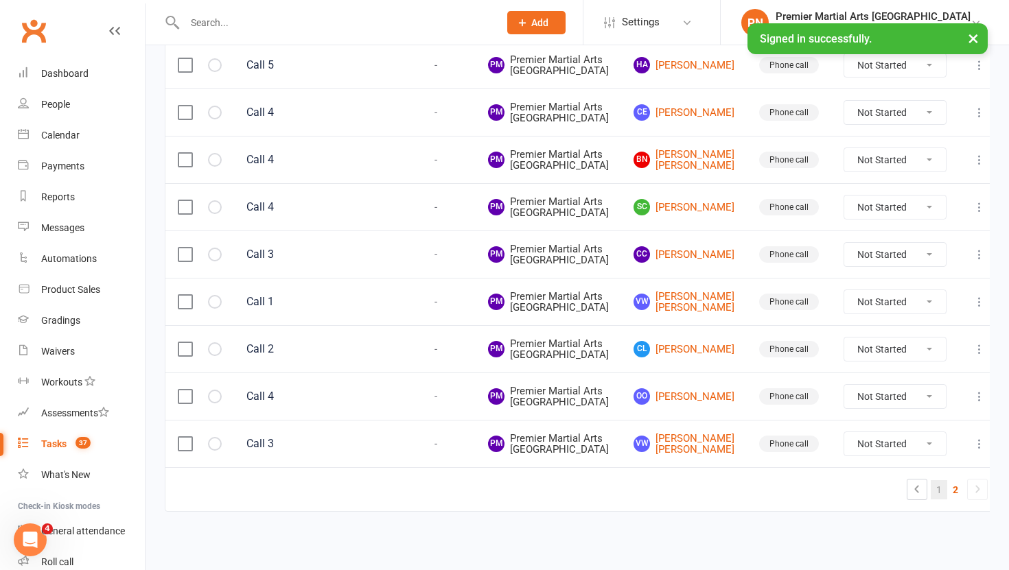
click at [930, 492] on link "1" at bounding box center [938, 489] width 16 height 19
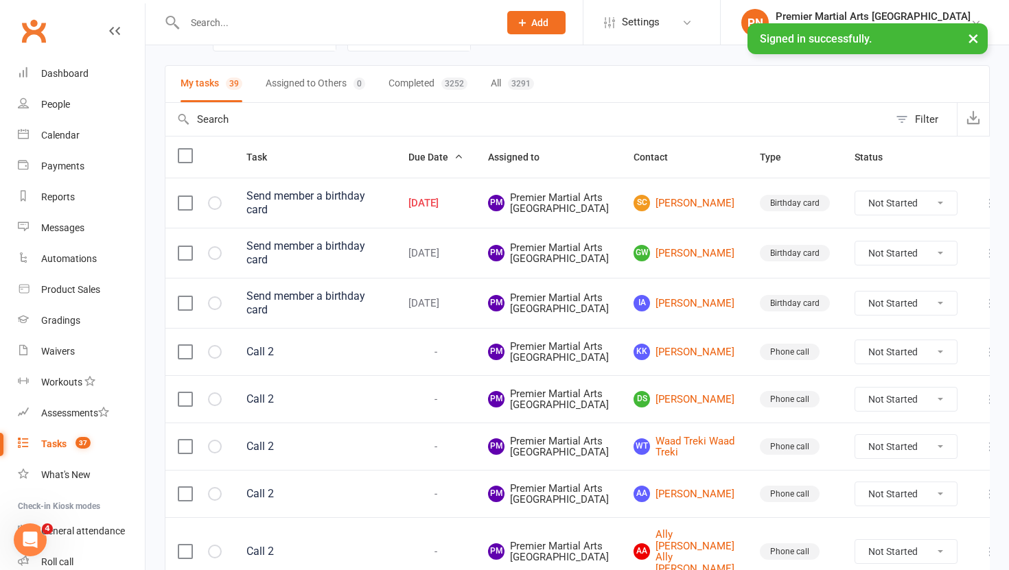
scroll to position [0, 0]
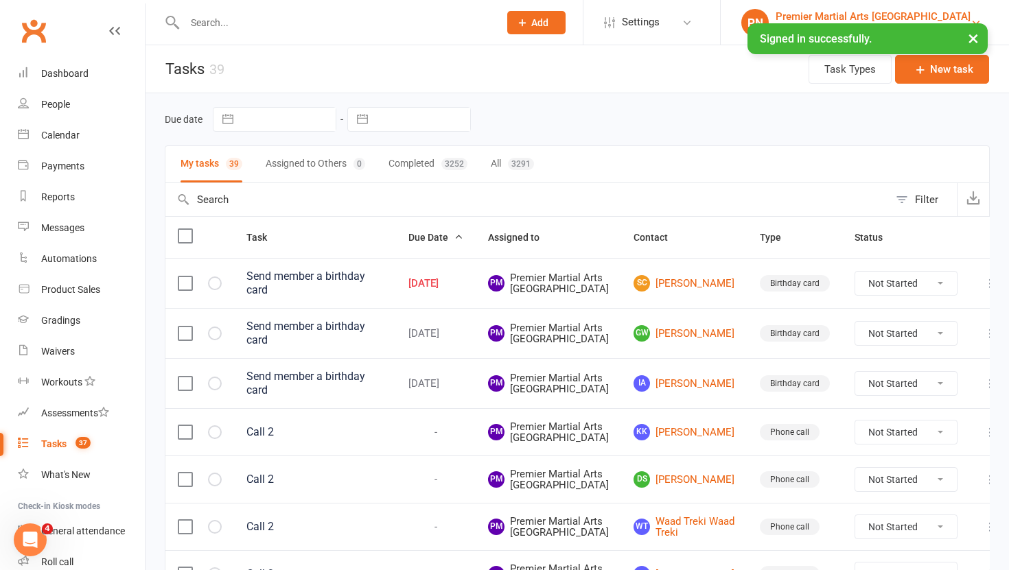
click at [963, 21] on div "Premier Martial Arts North Leeds" at bounding box center [872, 16] width 195 height 12
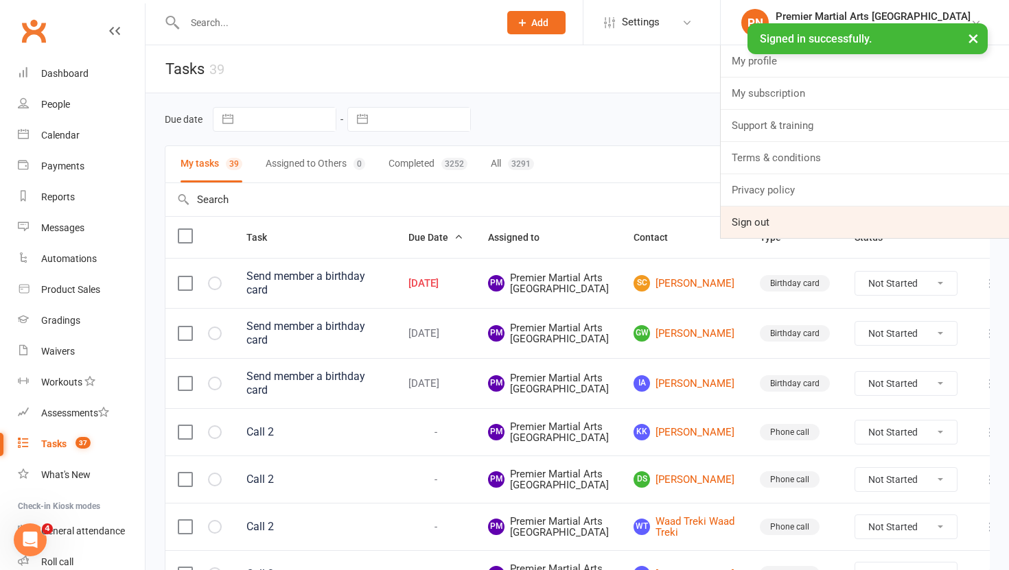
click at [853, 224] on link "Sign out" at bounding box center [864, 223] width 288 height 32
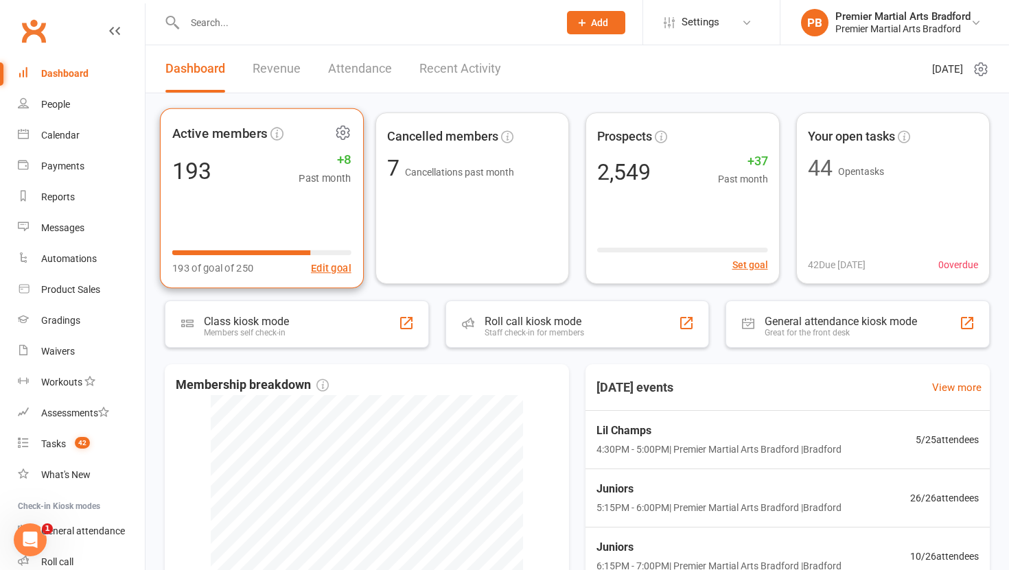
click at [224, 193] on div "Active members 193 +8 Past month 193 of goal of 250 Edit goal" at bounding box center [262, 198] width 204 height 180
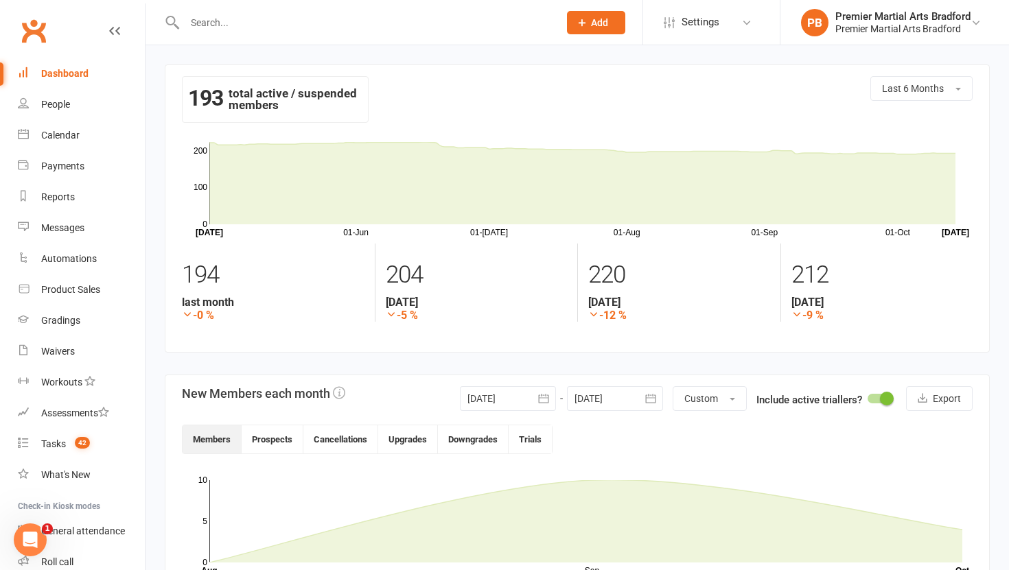
click at [546, 397] on icon "button" at bounding box center [543, 398] width 10 height 9
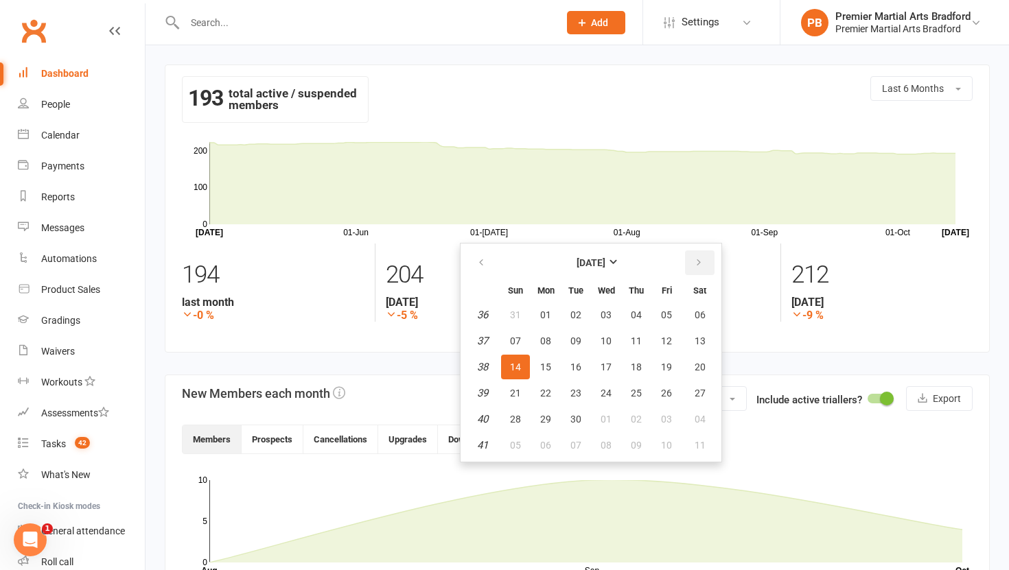
click at [697, 266] on icon "button" at bounding box center [699, 262] width 10 height 11
click at [606, 316] on span "01" at bounding box center [605, 314] width 11 height 11
type input "01 Oct 2025"
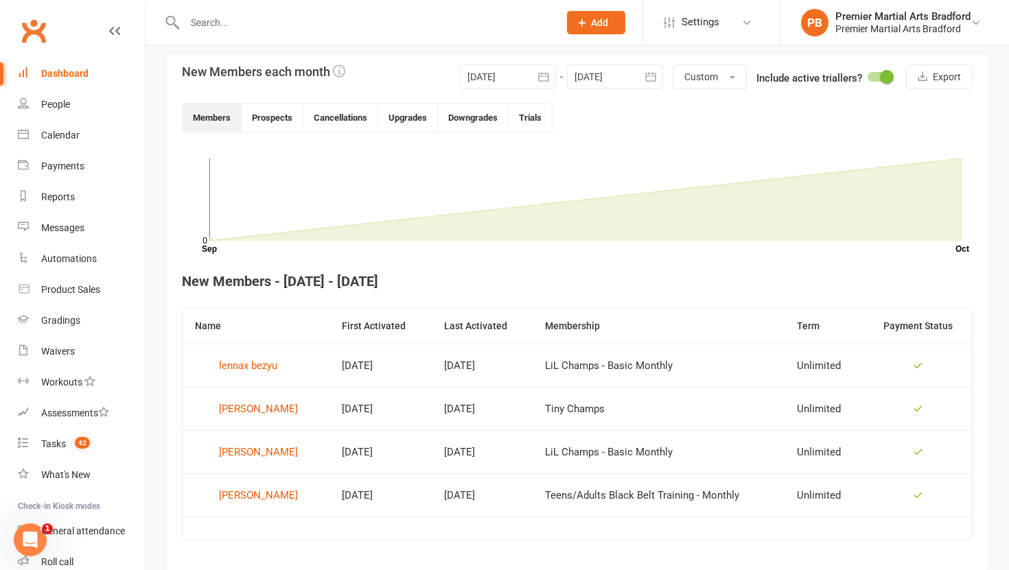
scroll to position [364, 0]
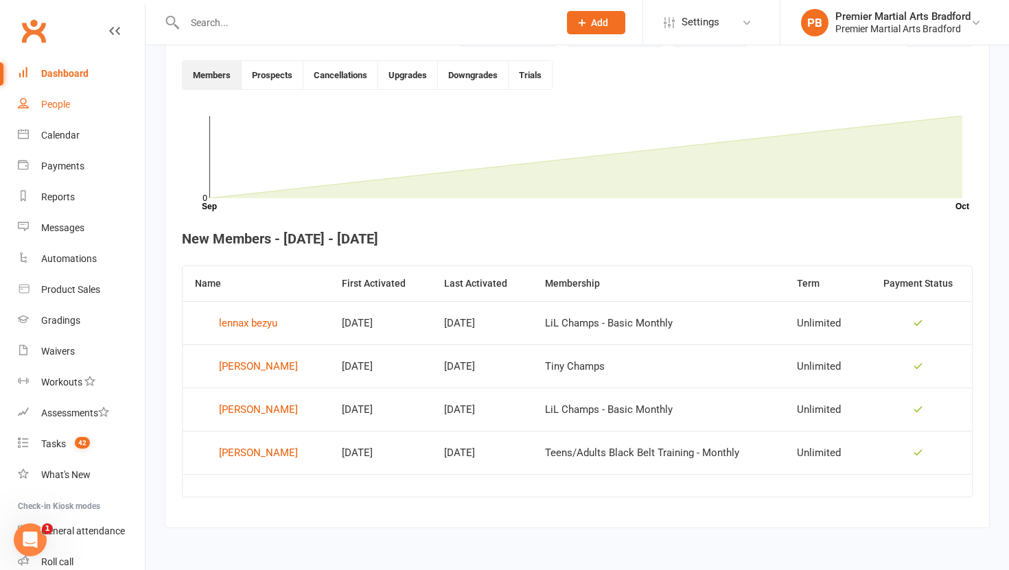
click at [56, 105] on div "People" at bounding box center [55, 104] width 29 height 11
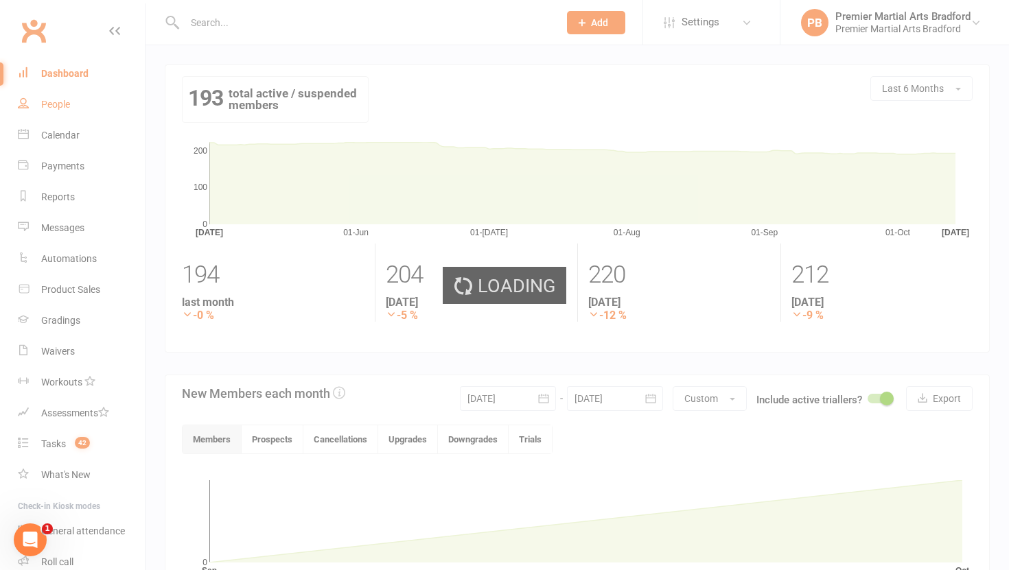
select select "100"
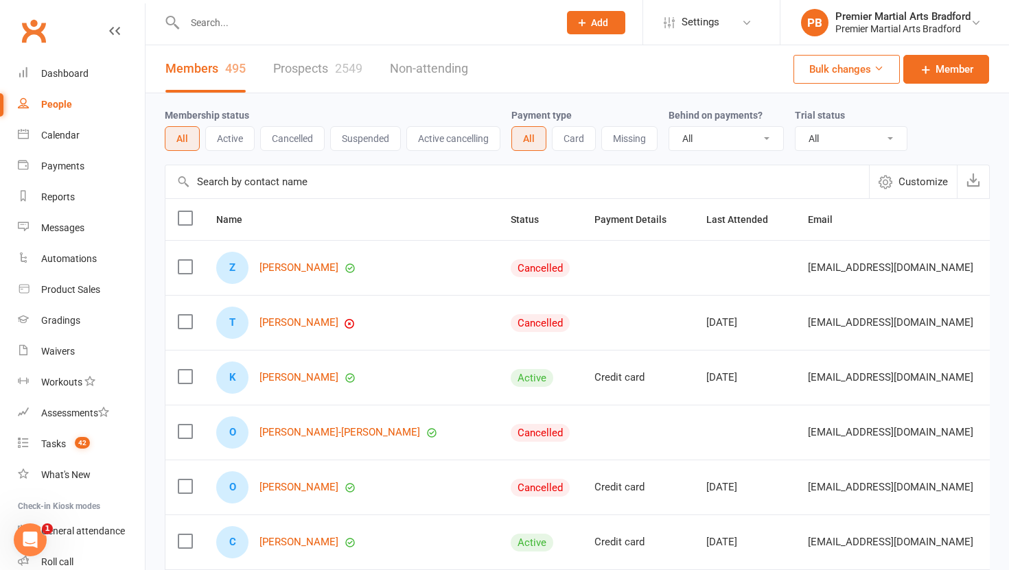
click at [293, 67] on link "Prospects 2549" at bounding box center [317, 68] width 89 height 47
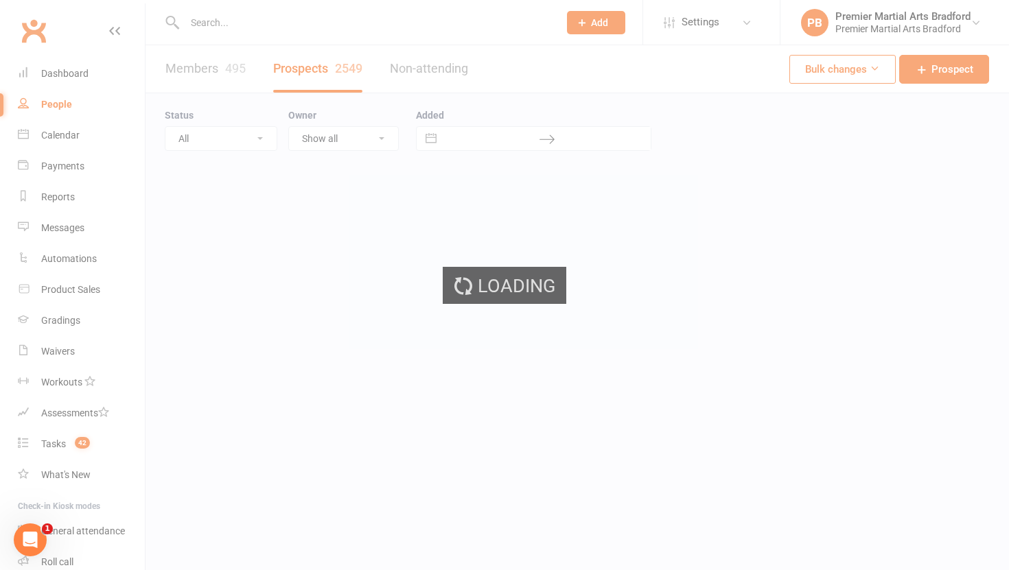
select select "100"
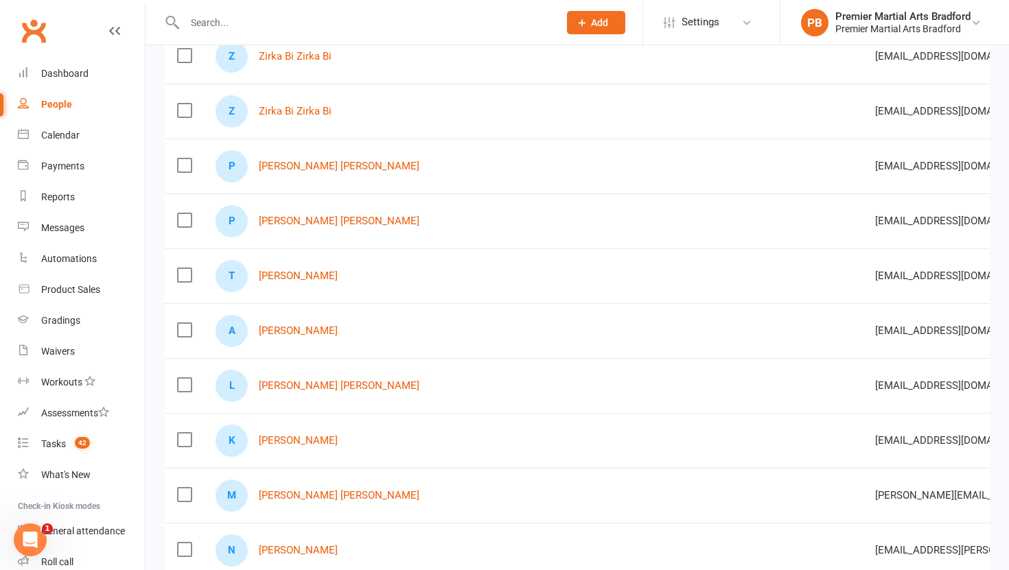
scroll to position [371, 0]
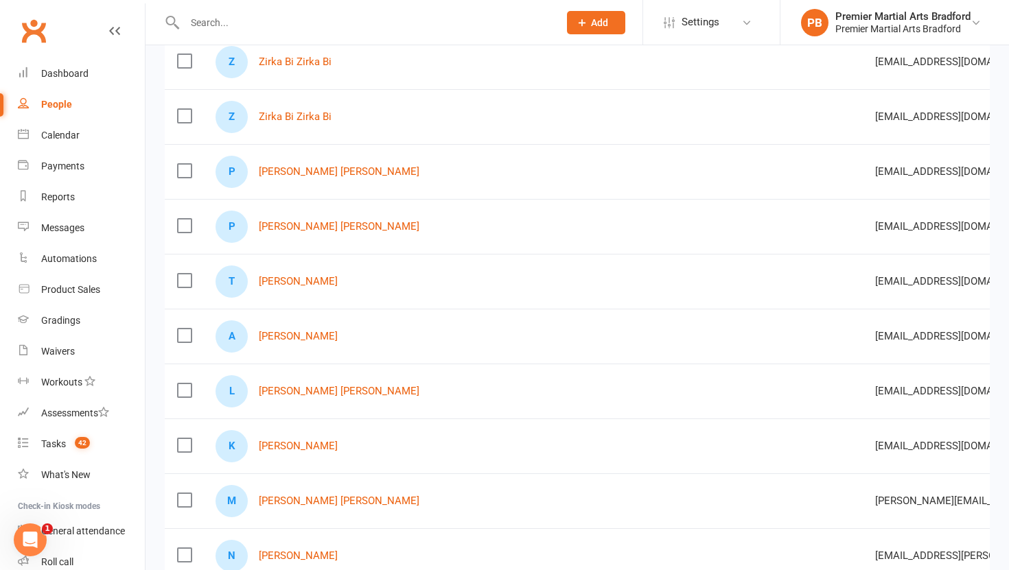
click at [188, 176] on label at bounding box center [184, 171] width 14 height 14
click at [188, 164] on input "checkbox" at bounding box center [184, 164] width 14 height 0
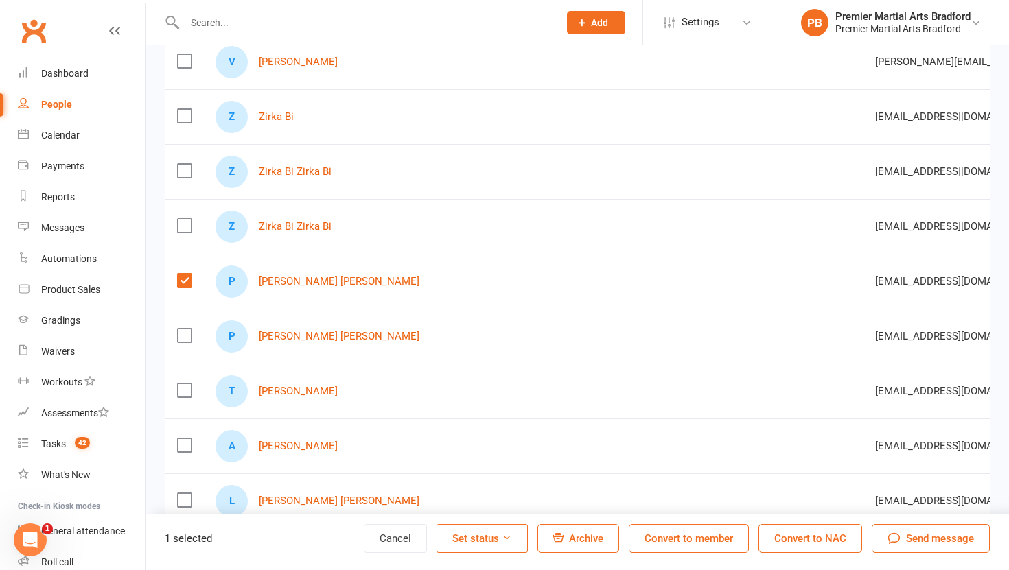
scroll to position [255, 0]
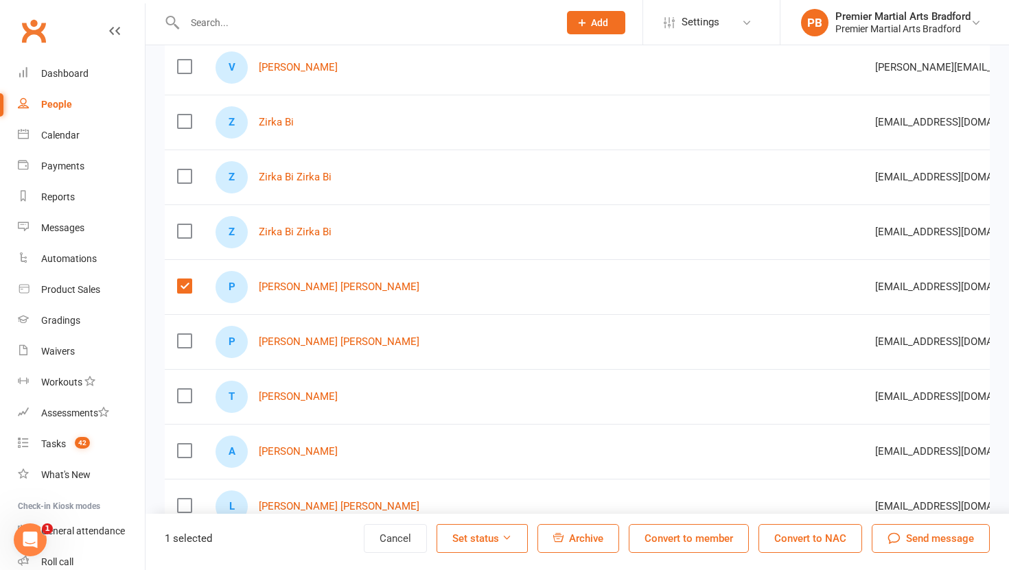
click at [183, 176] on label at bounding box center [184, 176] width 14 height 14
click at [183, 169] on input "checkbox" at bounding box center [184, 169] width 14 height 0
click at [186, 119] on label at bounding box center [184, 122] width 14 height 14
click at [186, 115] on input "checkbox" at bounding box center [184, 115] width 14 height 0
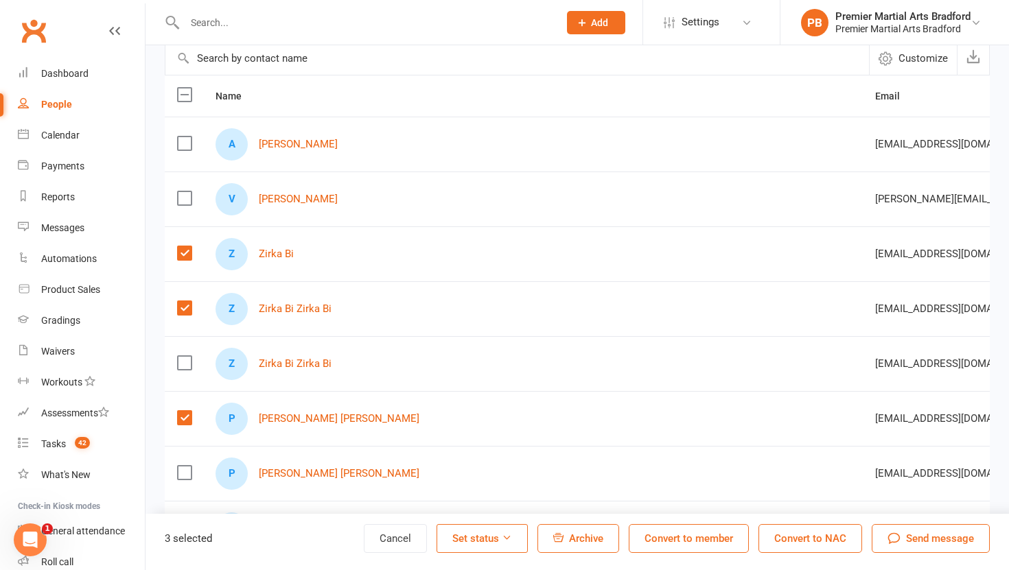
scroll to position [123, 0]
click at [574, 549] on button "Archive" at bounding box center [578, 538] width 82 height 29
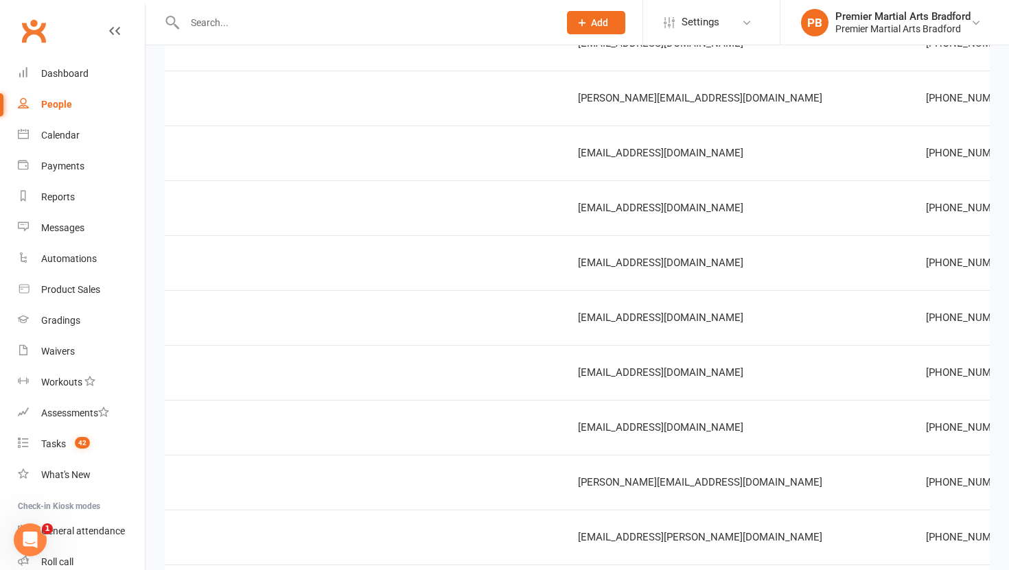
scroll to position [0, 381]
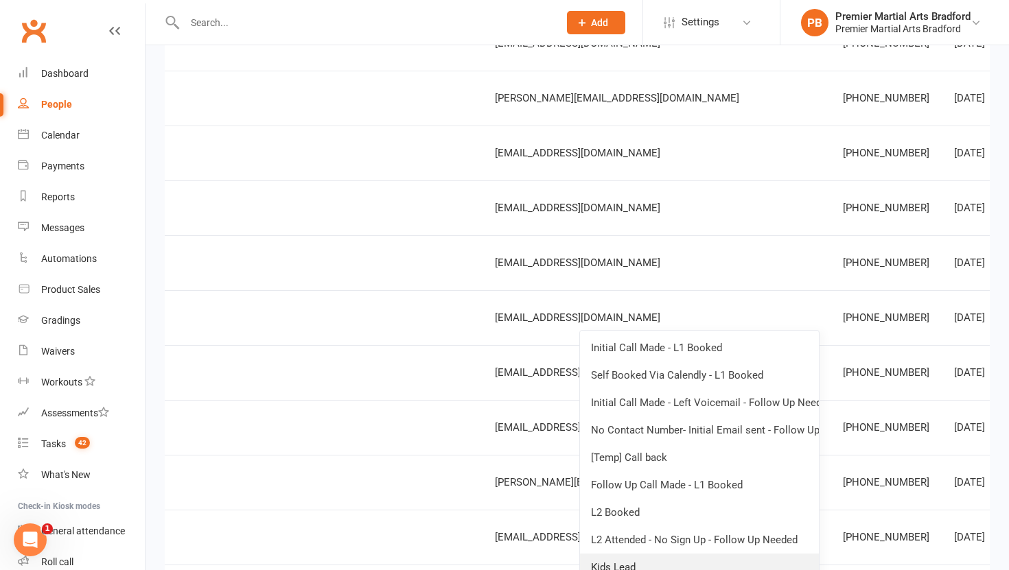
click at [677, 565] on link "Kids Lead" at bounding box center [699, 567] width 239 height 27
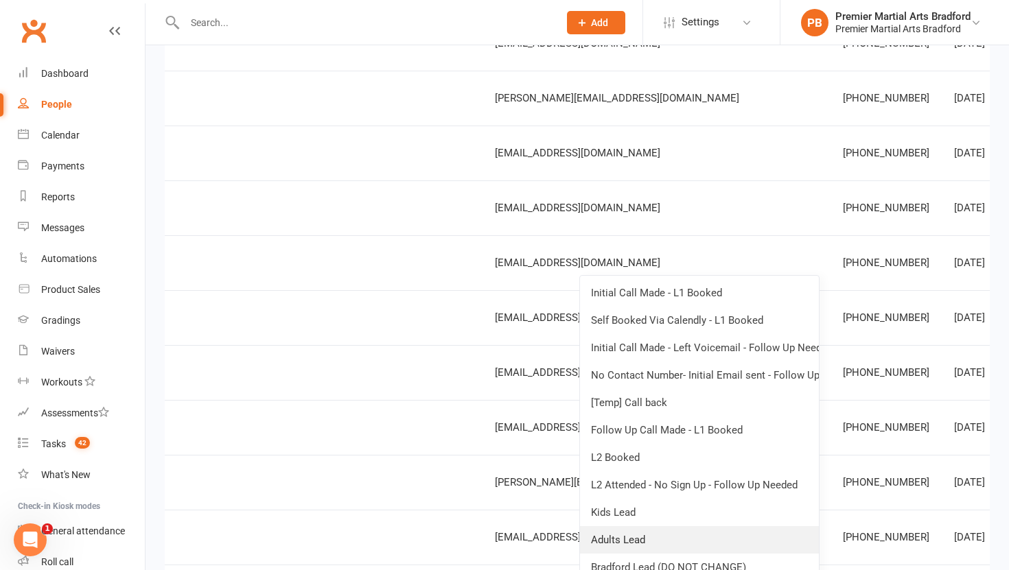
click at [653, 532] on link "Adults Lead" at bounding box center [699, 539] width 239 height 27
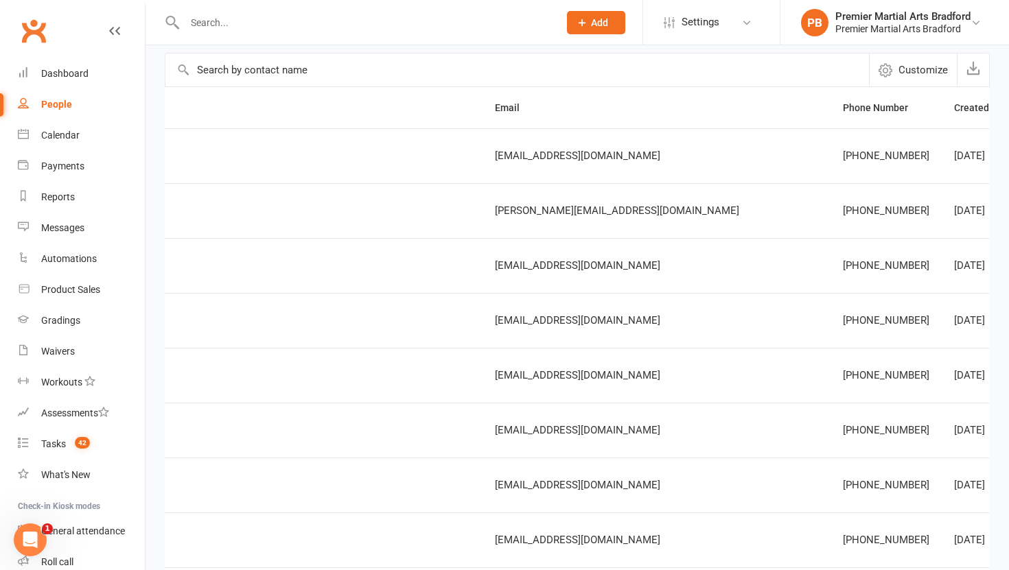
click at [266, 12] on div at bounding box center [357, 22] width 384 height 45
click at [259, 25] on input "text" at bounding box center [364, 22] width 368 height 19
paste input "fatima.nida130@gmail.com"
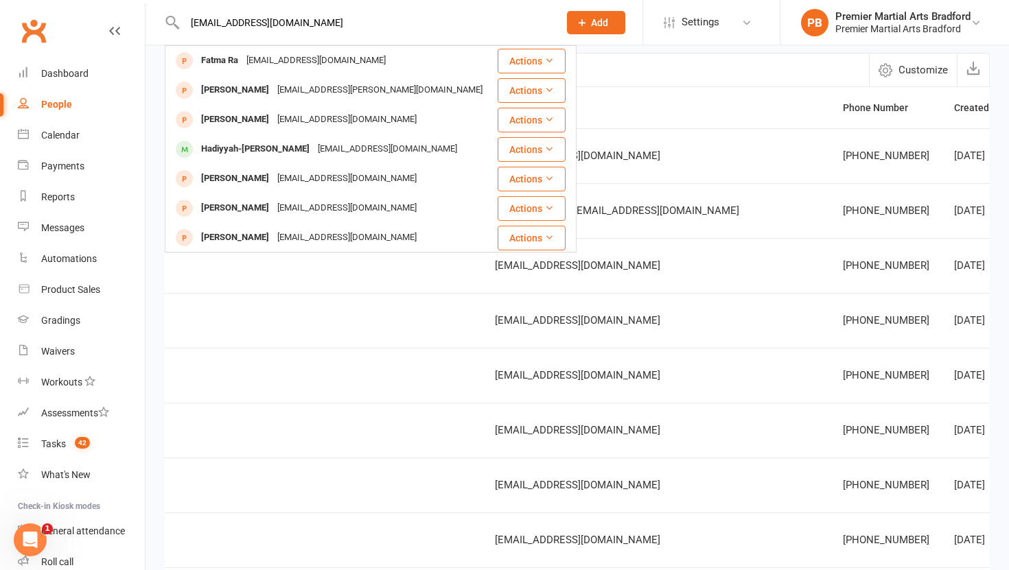
type input "fatima.nida130@gmail.com"
click at [635, 75] on input "text" at bounding box center [516, 70] width 703 height 33
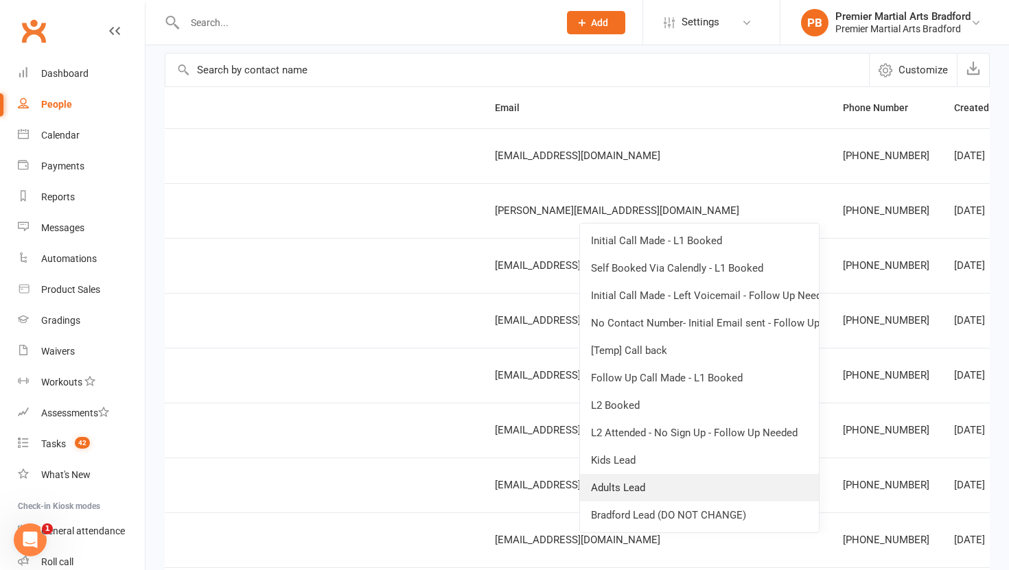
click at [677, 486] on link "Adults Lead" at bounding box center [699, 487] width 239 height 27
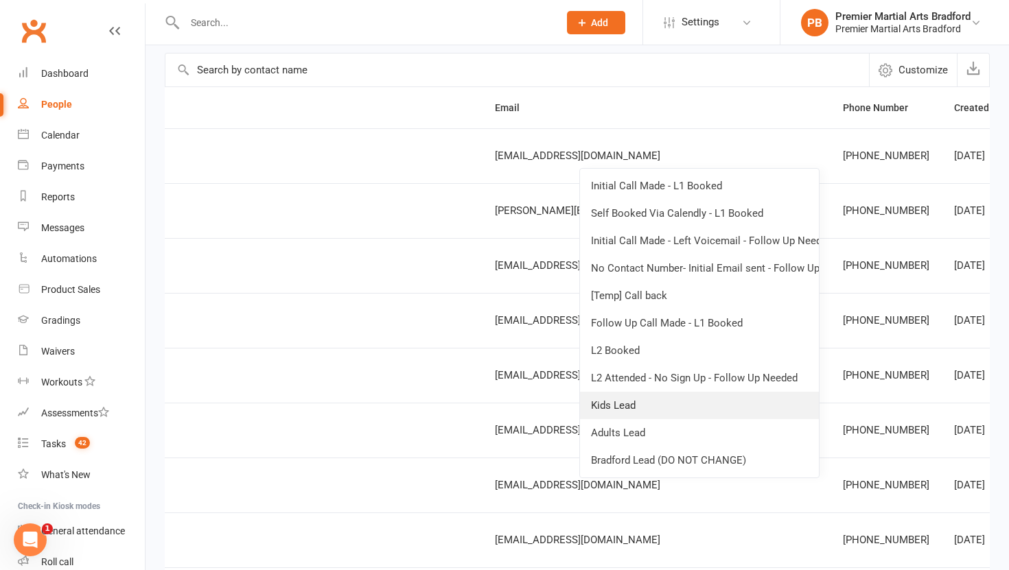
click at [676, 405] on link "Kids Lead" at bounding box center [699, 405] width 239 height 27
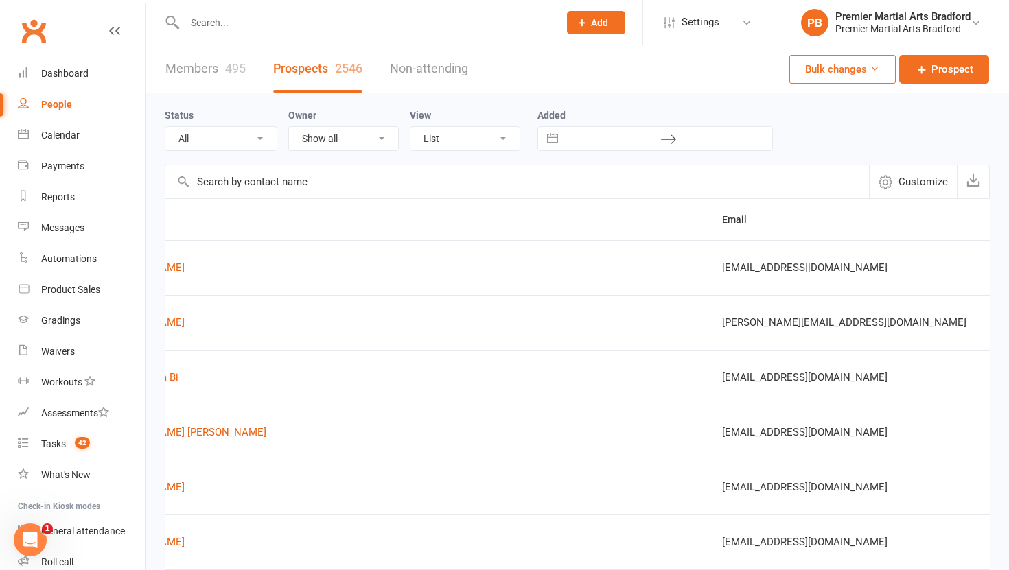
scroll to position [0, 0]
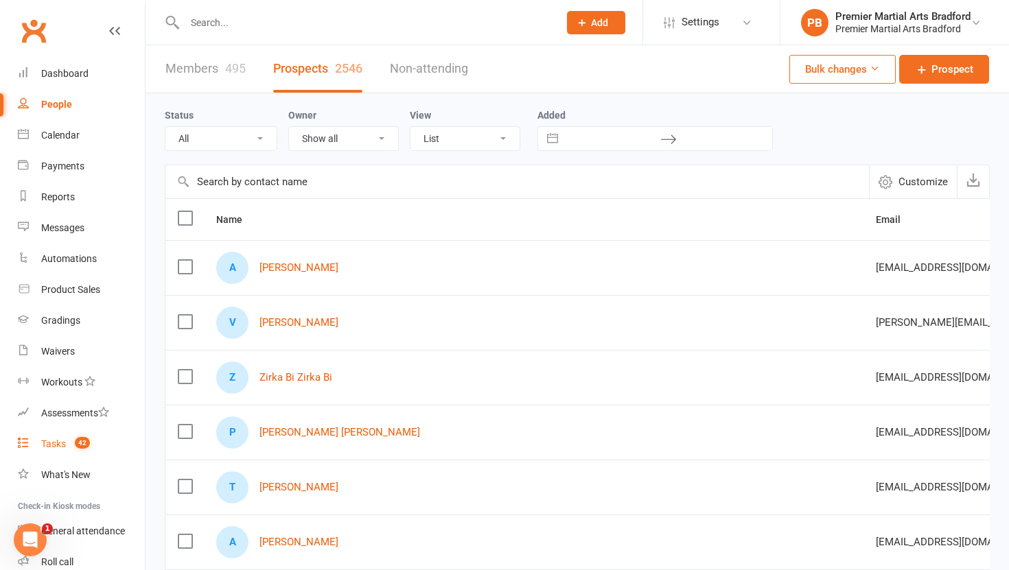
click at [50, 444] on div "Tasks" at bounding box center [53, 443] width 25 height 11
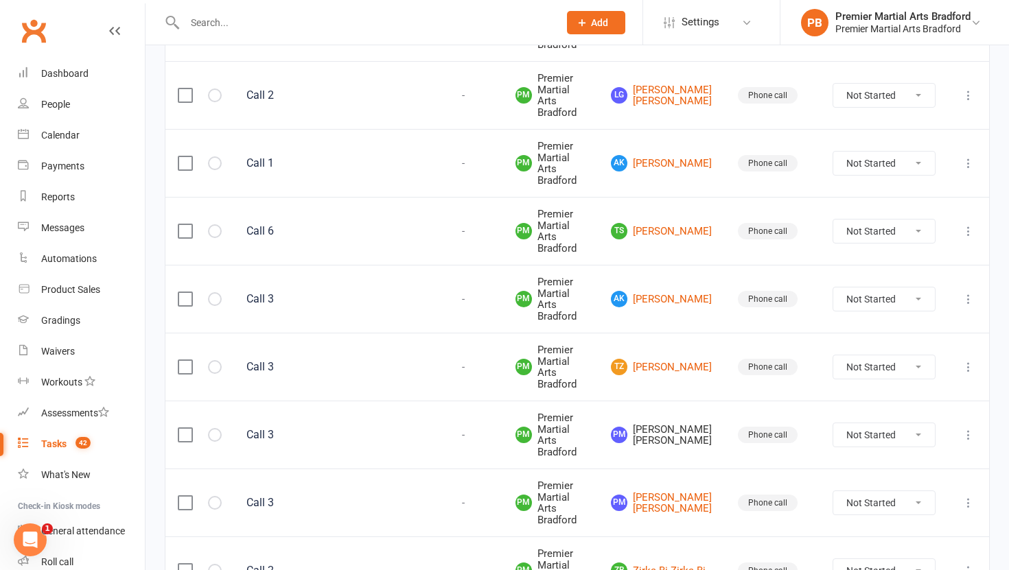
scroll to position [886, 0]
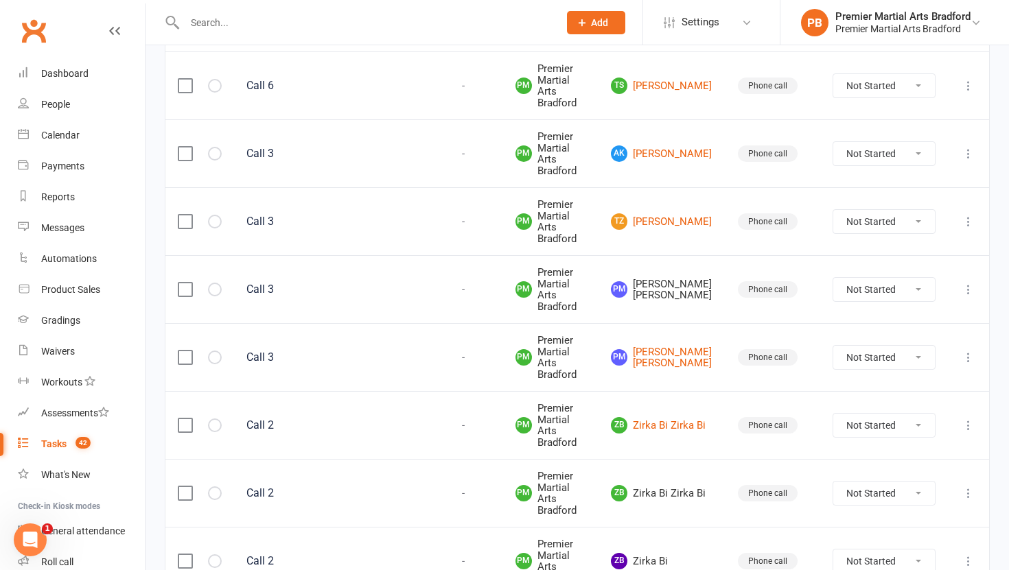
click at [180, 286] on label at bounding box center [185, 290] width 14 height 14
click at [180, 283] on input "checkbox" at bounding box center [185, 283] width 14 height 0
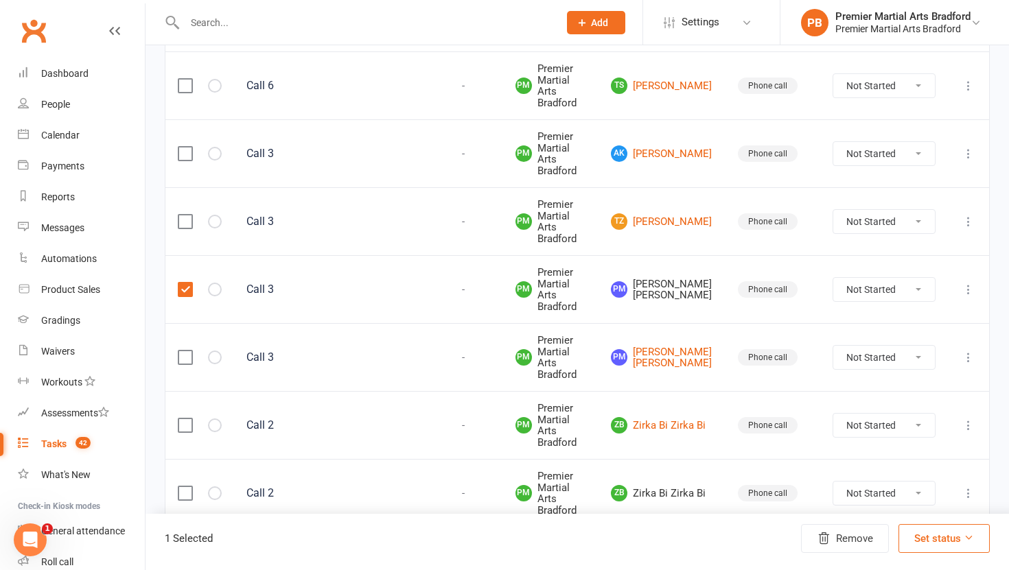
scroll to position [1006, 0]
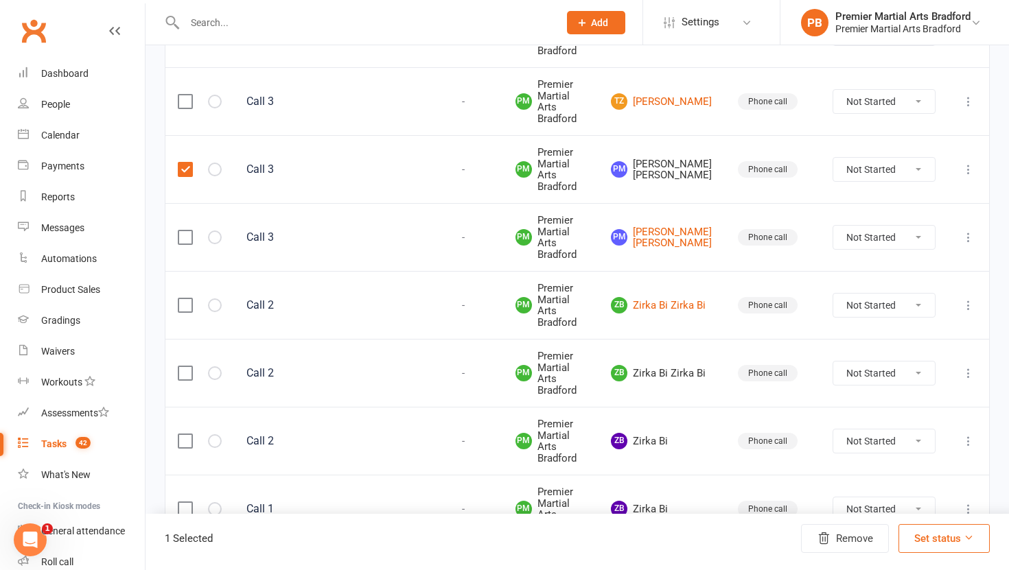
click at [185, 374] on label at bounding box center [185, 373] width 14 height 14
click at [185, 366] on input "checkbox" at bounding box center [185, 366] width 14 height 0
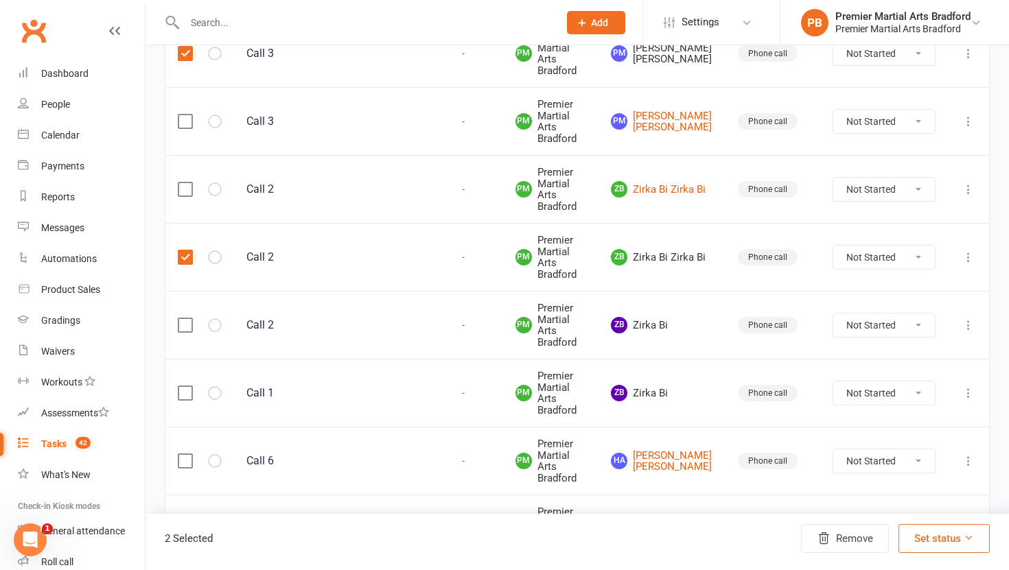
scroll to position [1123, 0]
click at [185, 318] on label at bounding box center [185, 324] width 14 height 14
click at [185, 317] on input "checkbox" at bounding box center [185, 317] width 14 height 0
click at [183, 394] on label at bounding box center [185, 392] width 14 height 14
click at [183, 385] on input "checkbox" at bounding box center [185, 385] width 14 height 0
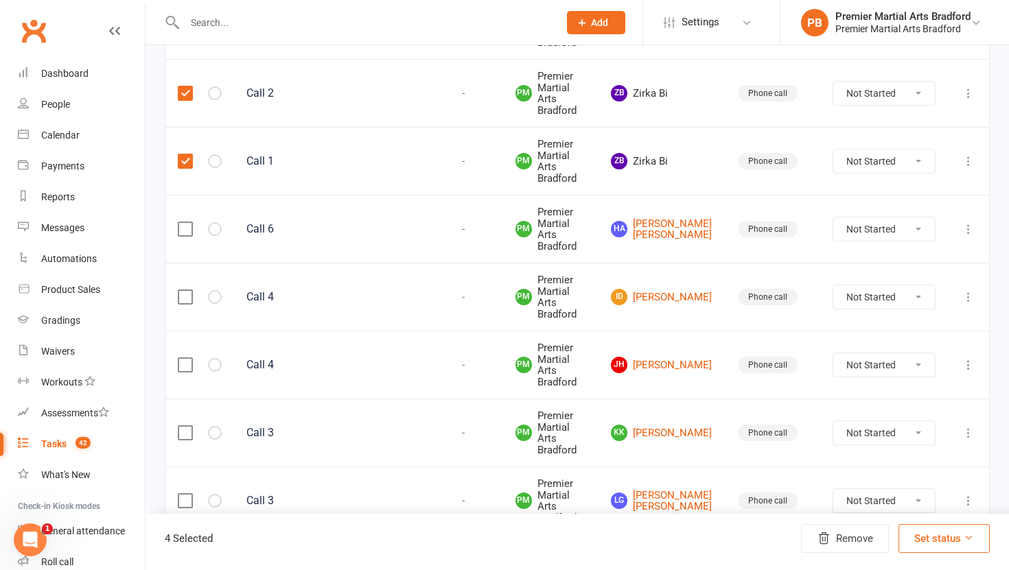
scroll to position [1488, 0]
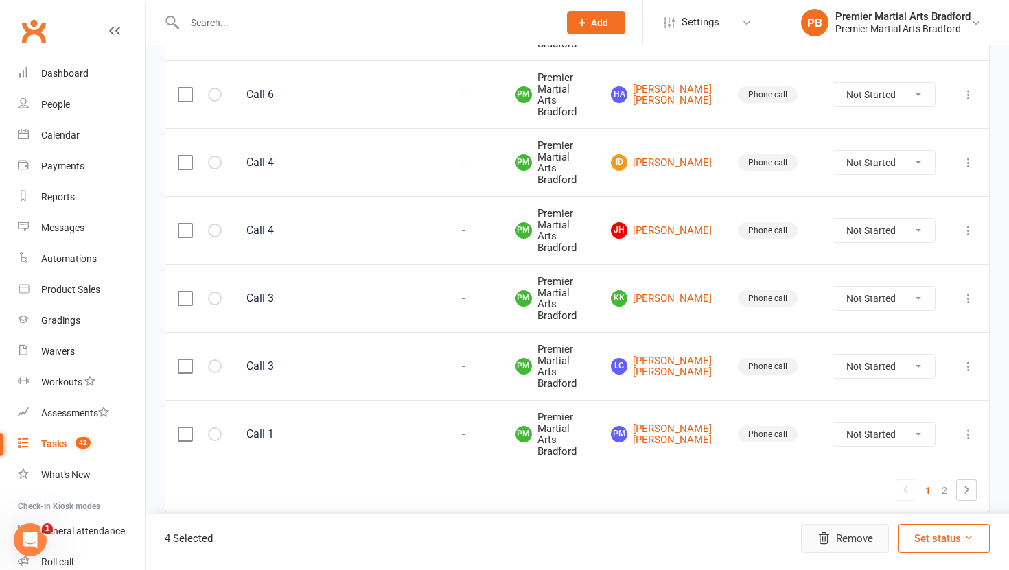
click at [830, 544] on button "Remove" at bounding box center [845, 538] width 88 height 29
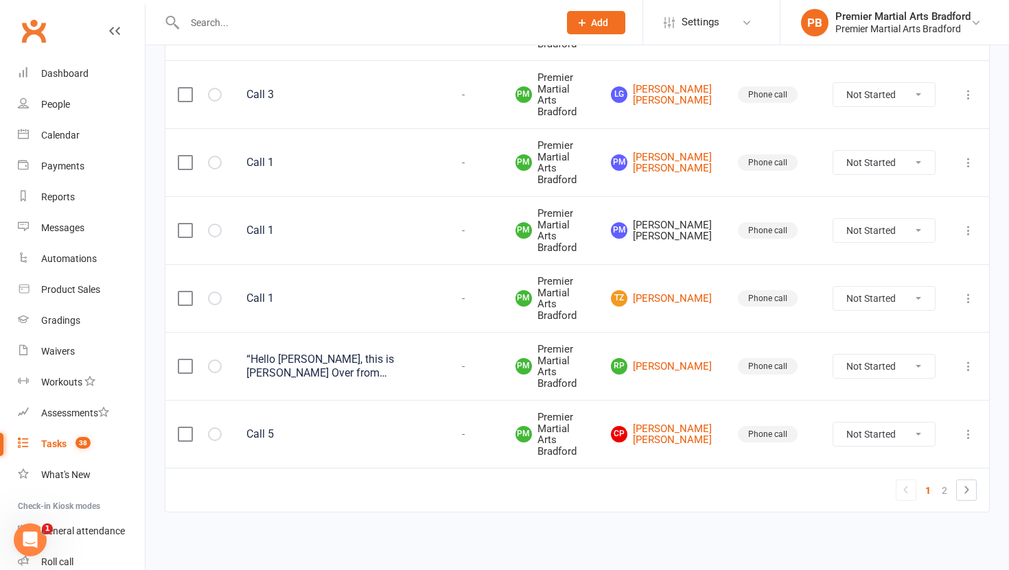
click at [919, 368] on select "Not Started In Progress Waiting Complete" at bounding box center [884, 366] width 102 height 23
click at [833, 355] on select "Not Started In Progress Waiting Complete" at bounding box center [884, 366] width 102 height 23
select select "unstarted"
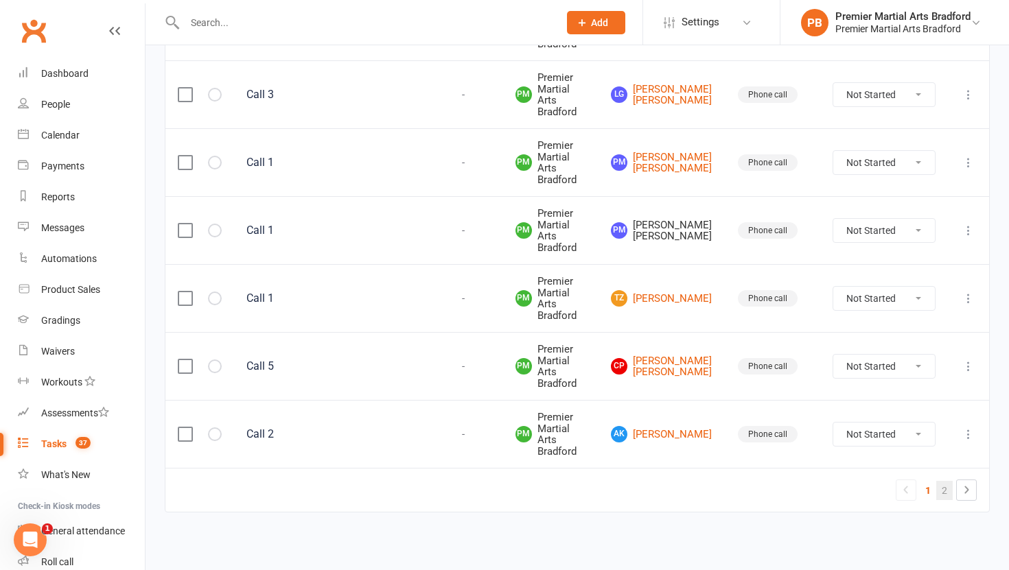
click at [945, 491] on link "2" at bounding box center [944, 490] width 16 height 19
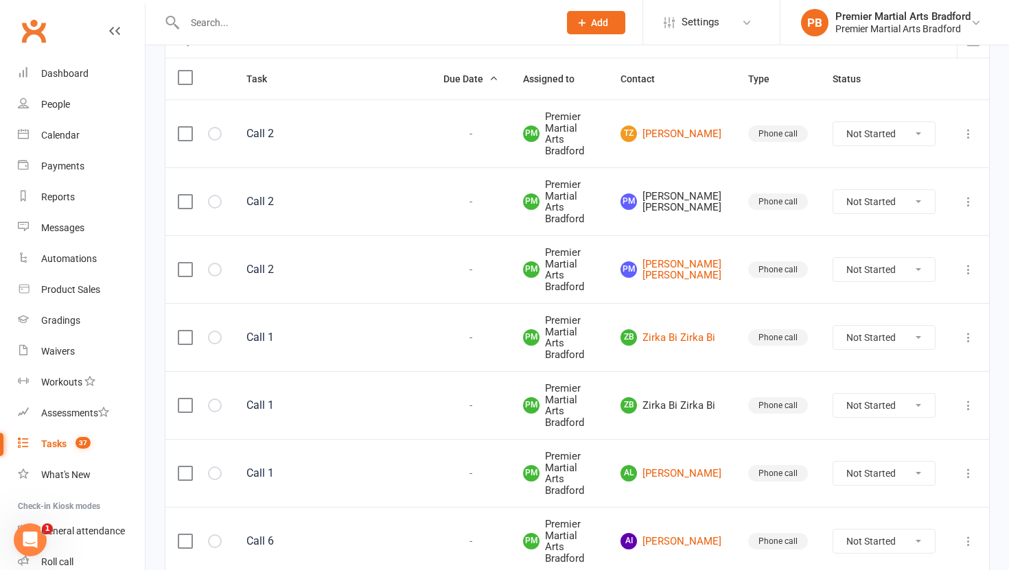
scroll to position [154, 0]
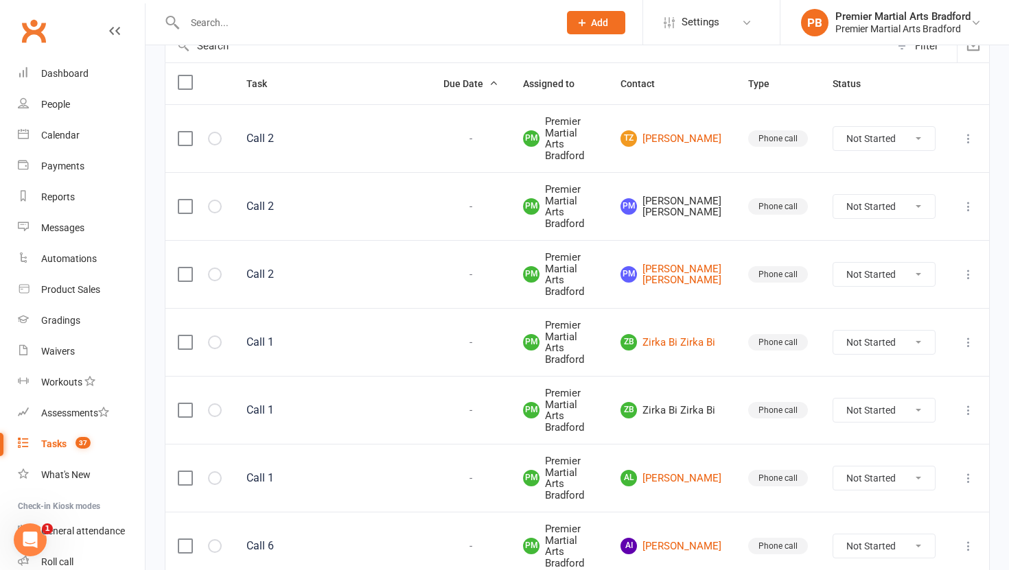
click at [185, 403] on label at bounding box center [185, 410] width 14 height 14
click at [185, 403] on input "checkbox" at bounding box center [185, 403] width 14 height 0
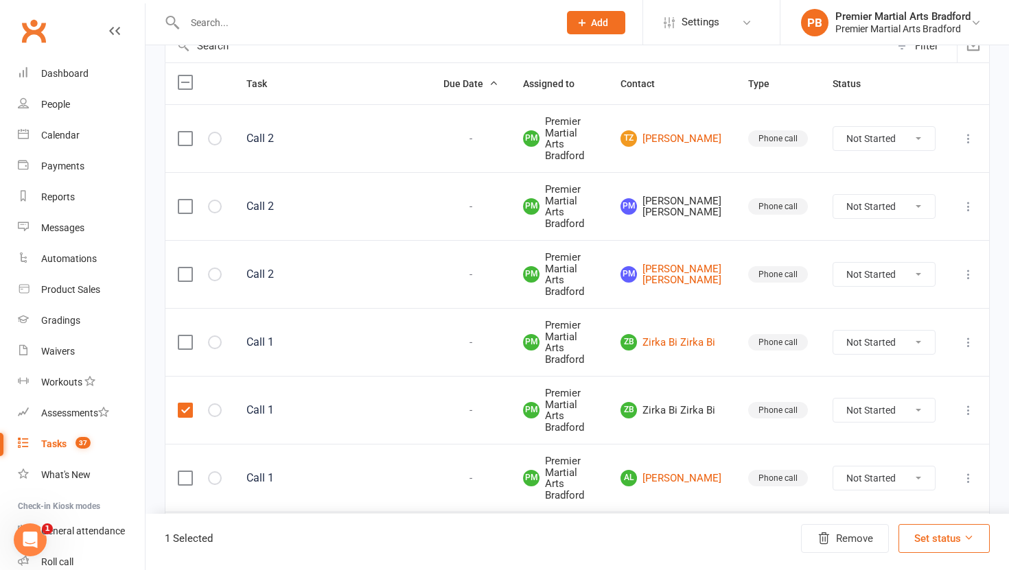
click at [182, 200] on label at bounding box center [185, 207] width 14 height 14
click at [182, 200] on input "checkbox" at bounding box center [185, 200] width 14 height 0
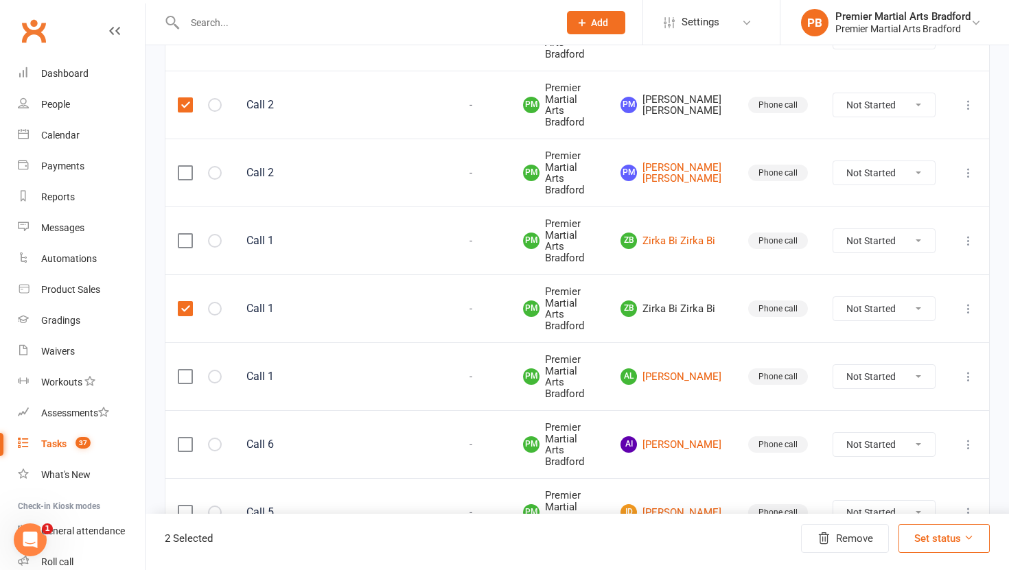
scroll to position [261, 0]
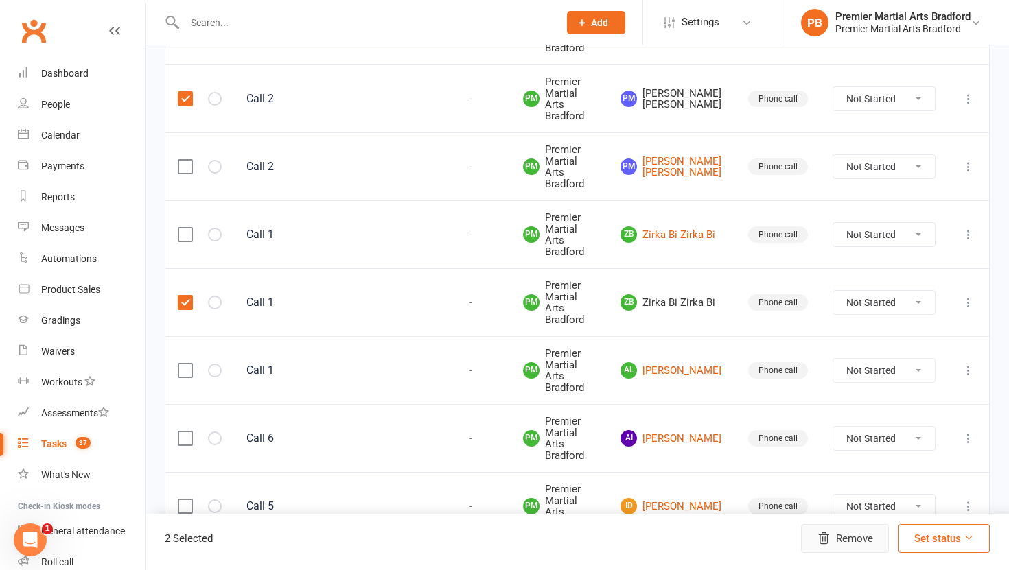
click at [841, 535] on button "Remove" at bounding box center [845, 538] width 88 height 29
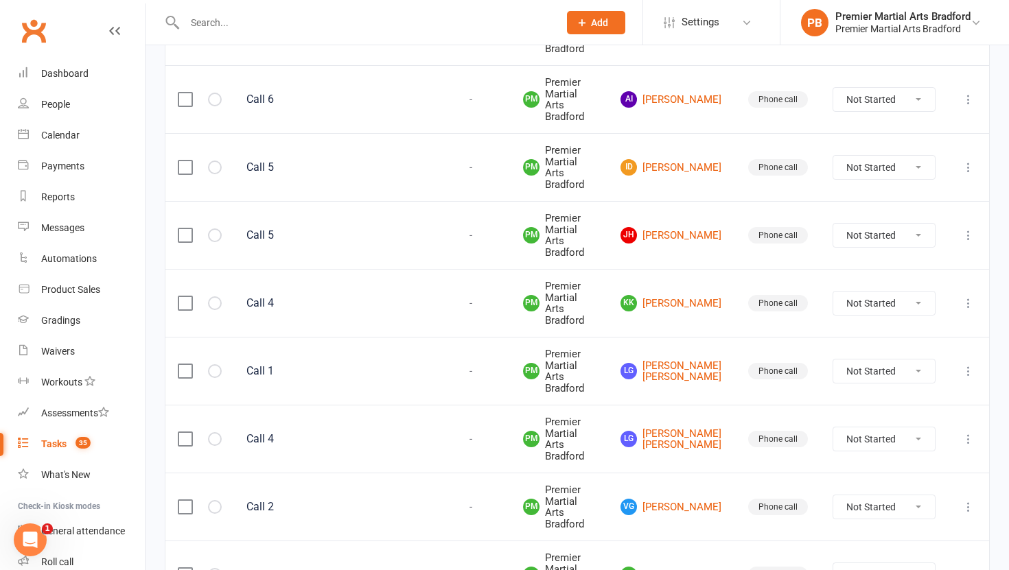
scroll to position [504, 0]
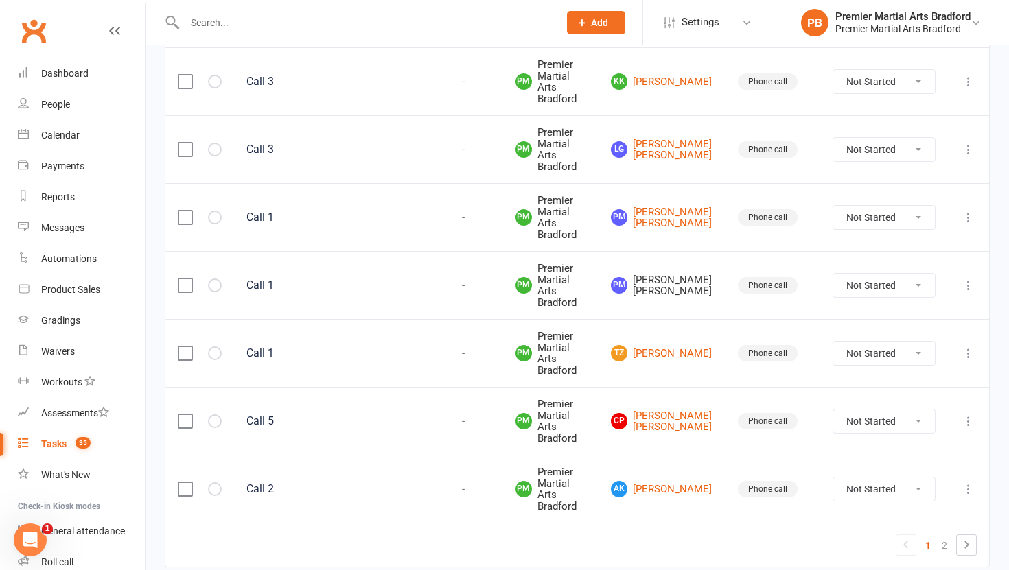
scroll to position [1434, 0]
click at [971, 283] on icon at bounding box center [968, 285] width 14 height 14
click at [923, 367] on link "Delete" at bounding box center [908, 366] width 136 height 27
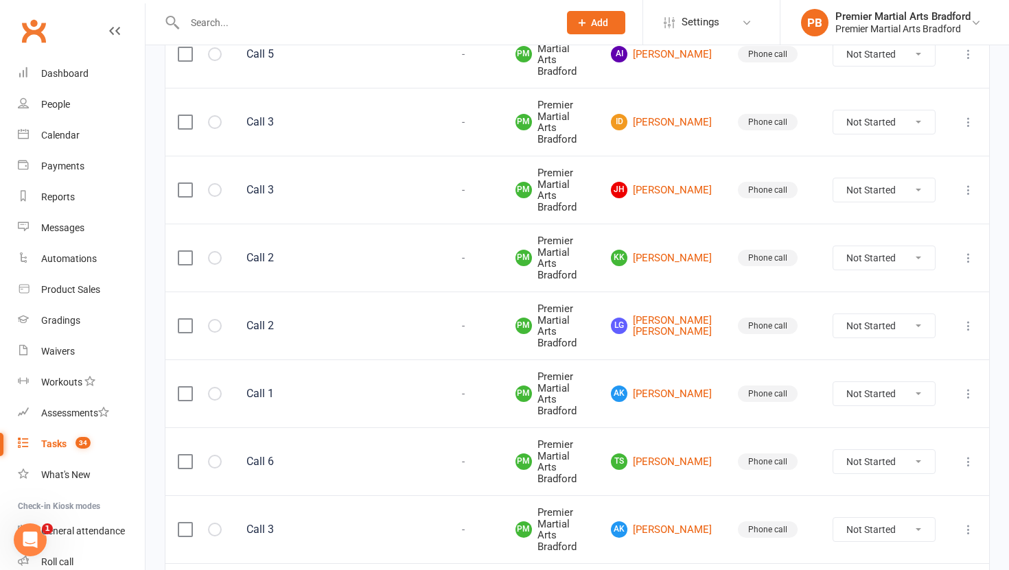
scroll to position [1488, 0]
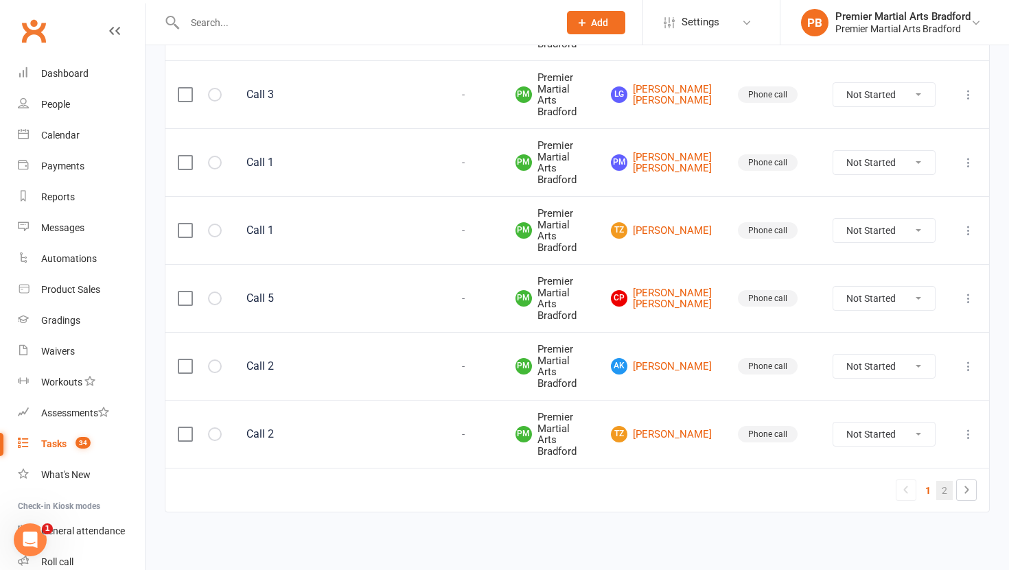
click at [950, 496] on link "2" at bounding box center [944, 490] width 16 height 19
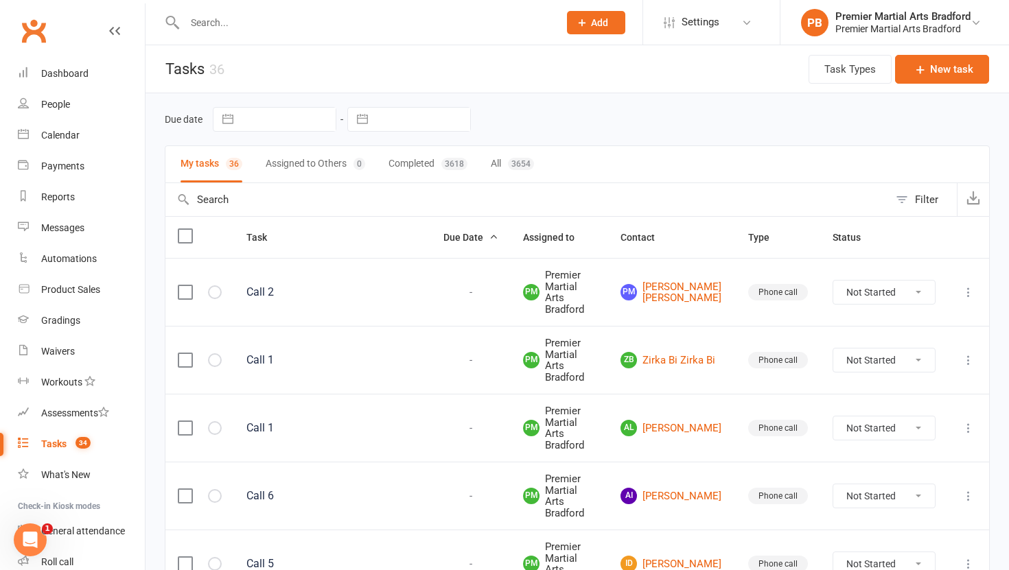
scroll to position [447, 0]
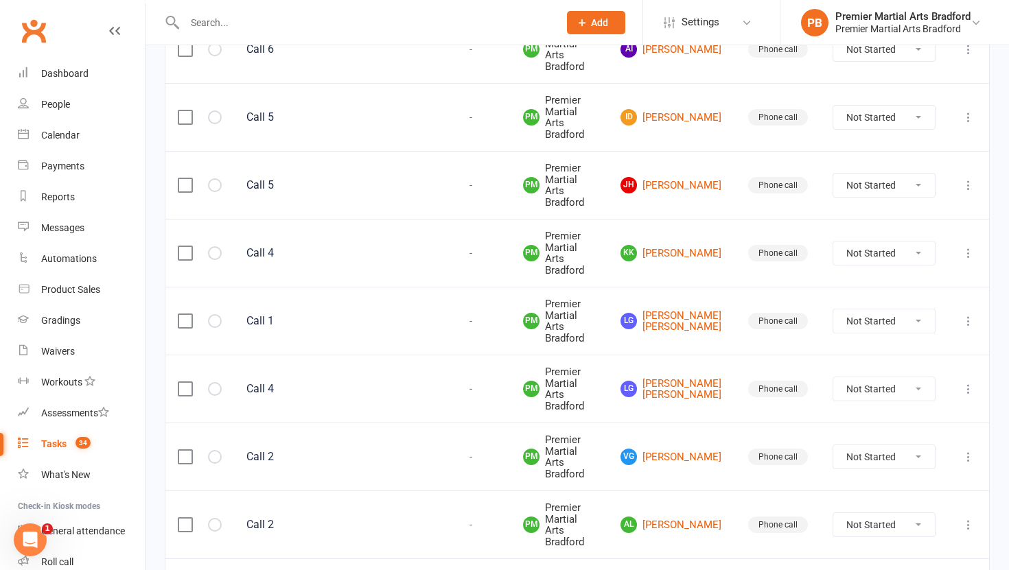
click at [930, 569] on link "1" at bounding box center [927, 581] width 16 height 19
